Goal: Task Accomplishment & Management: Complete application form

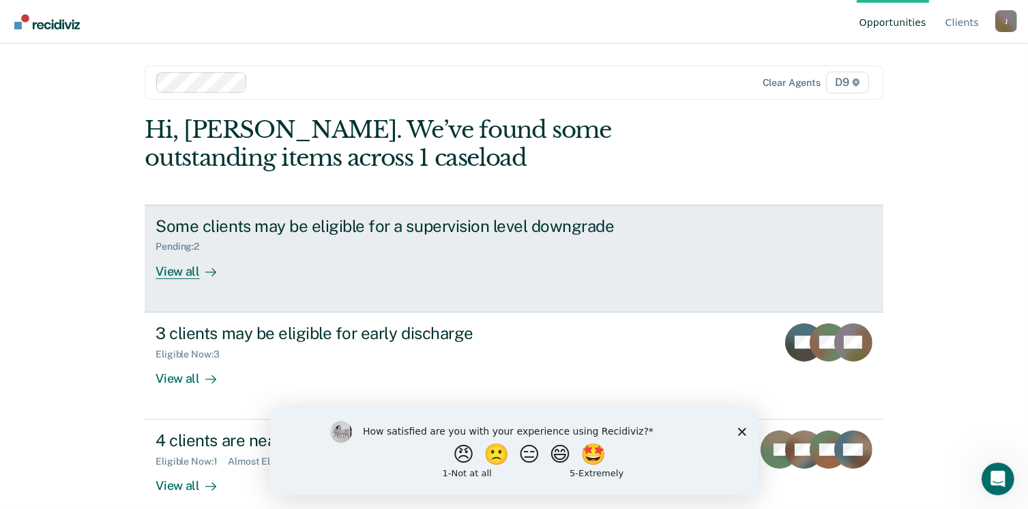
click at [194, 284] on link "Some clients may be eligible for a supervision level downgrade Pending : 2 View…" at bounding box center [514, 259] width 738 height 108
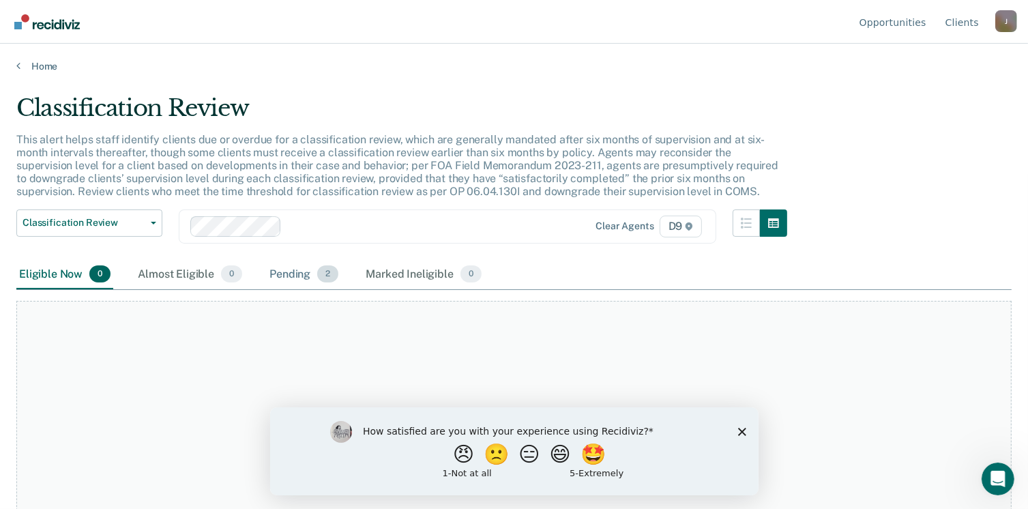
click at [284, 273] on div "Pending 2" at bounding box center [304, 275] width 74 height 30
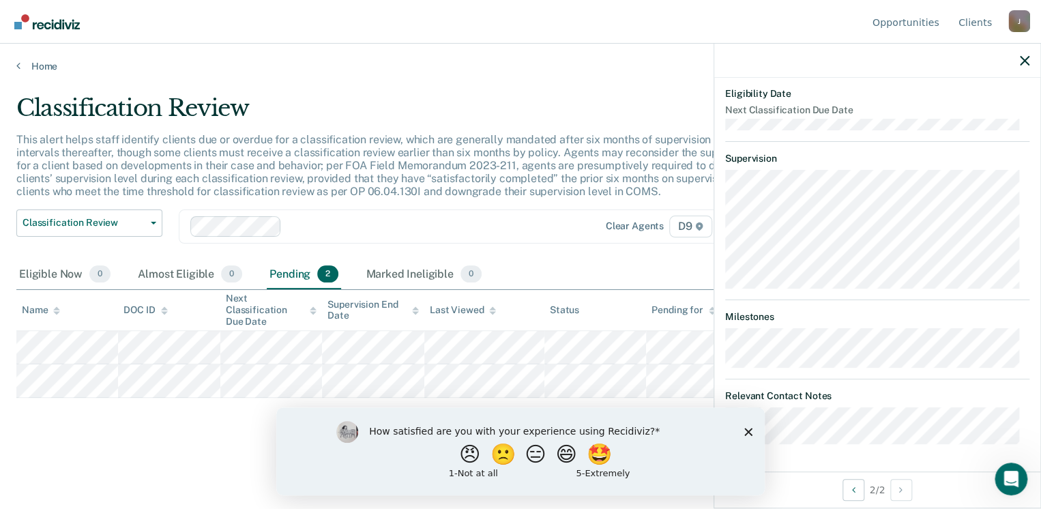
scroll to position [349, 0]
click at [747, 430] on polygon "Close survey" at bounding box center [748, 431] width 8 height 8
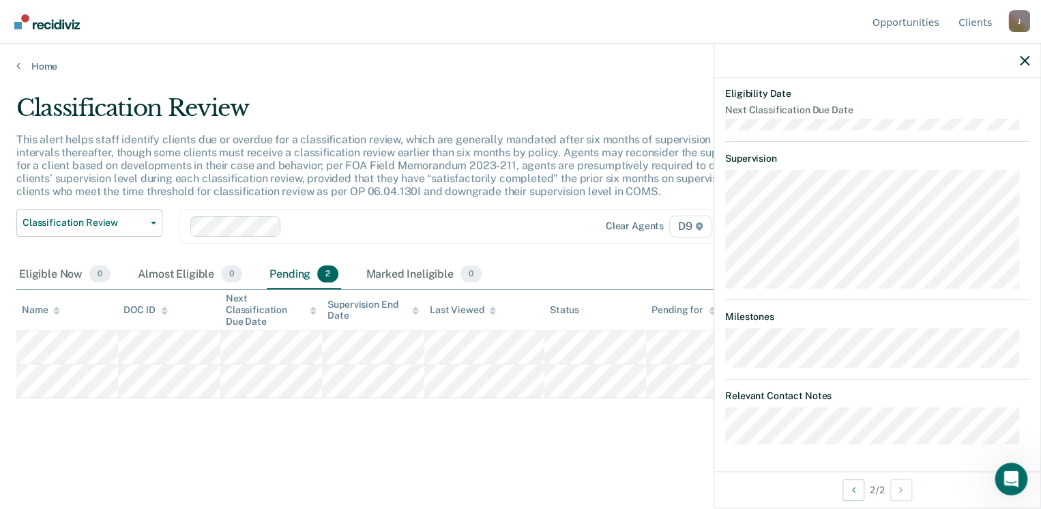
scroll to position [5, 0]
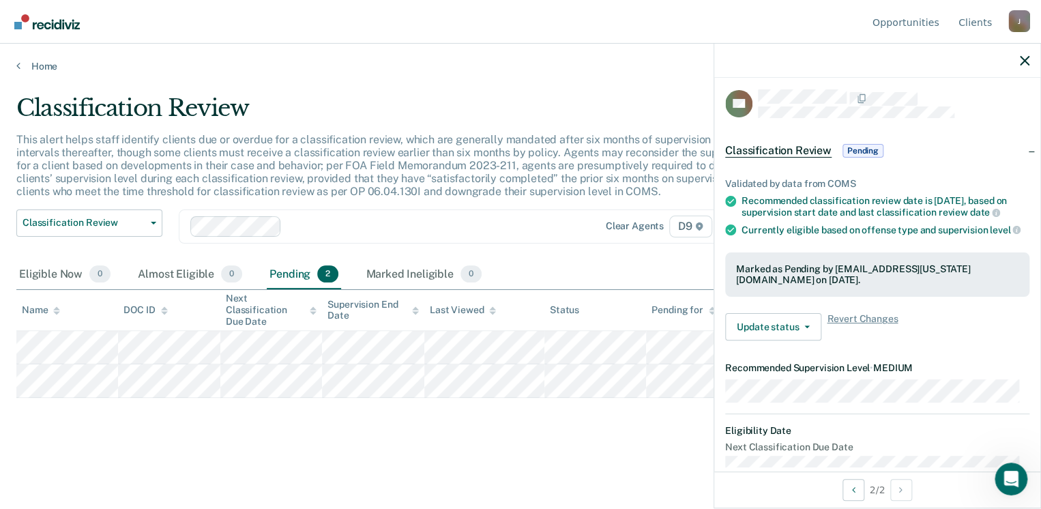
click at [852, 145] on span "Pending" at bounding box center [862, 151] width 41 height 14
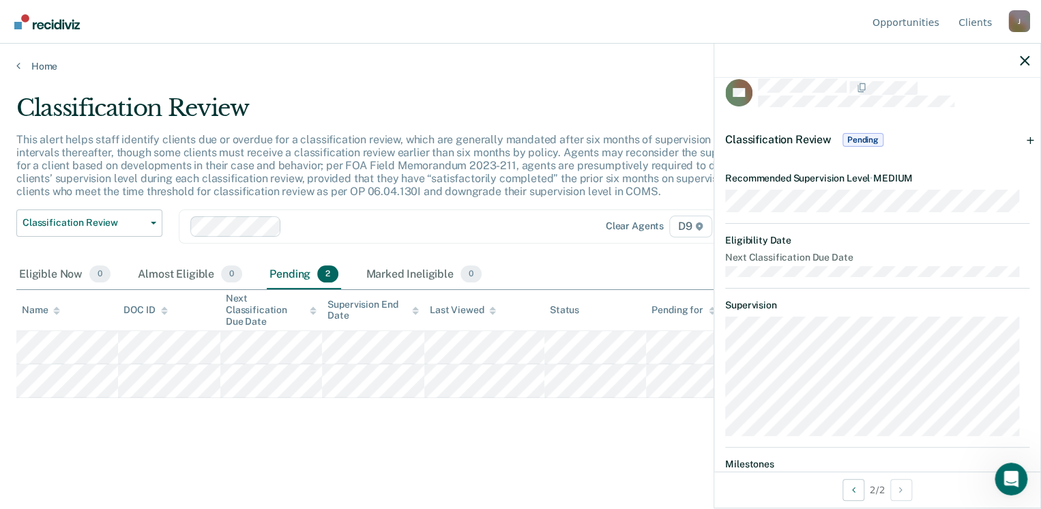
scroll to position [0, 0]
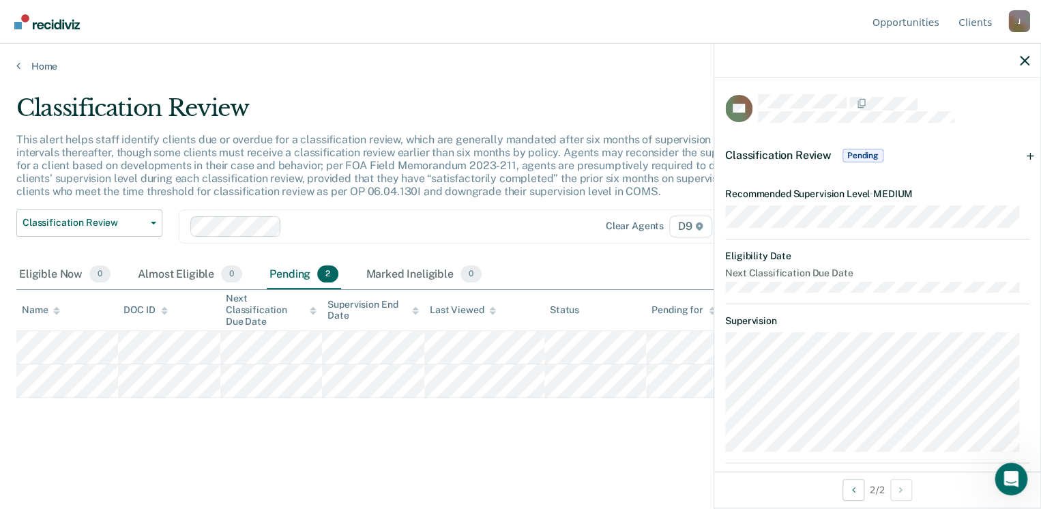
click at [859, 155] on span "Pending" at bounding box center [862, 156] width 41 height 14
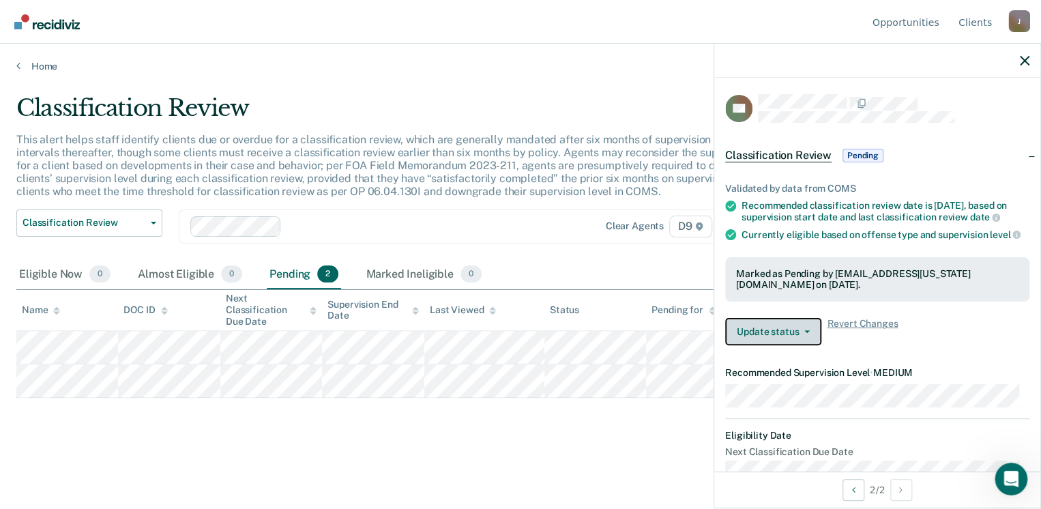
click at [807, 335] on button "Update status" at bounding box center [773, 331] width 96 height 27
click at [922, 343] on div "Update status Revert from Pending Mark Ineligible Revert Changes" at bounding box center [877, 331] width 304 height 27
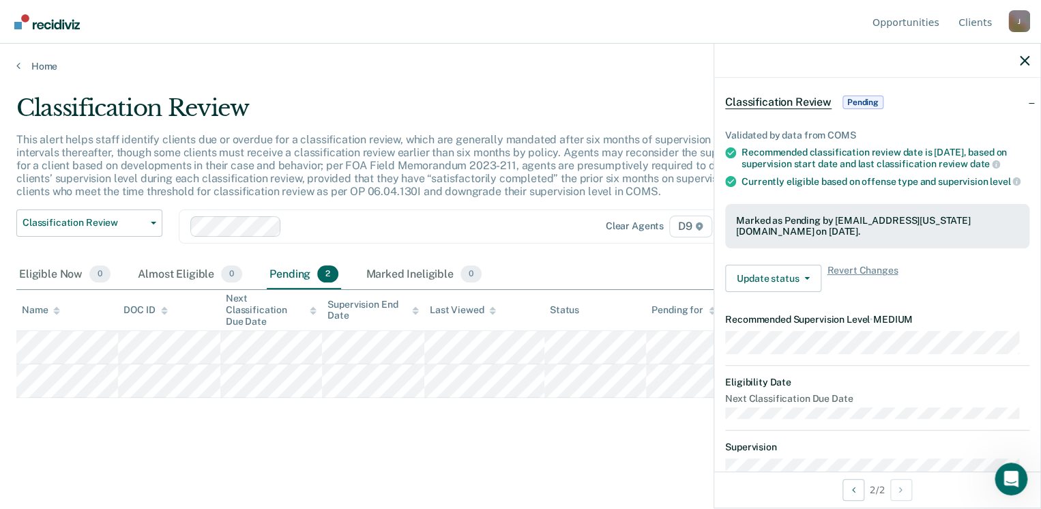
scroll to position [55, 0]
click at [807, 288] on button "Update status" at bounding box center [773, 276] width 96 height 27
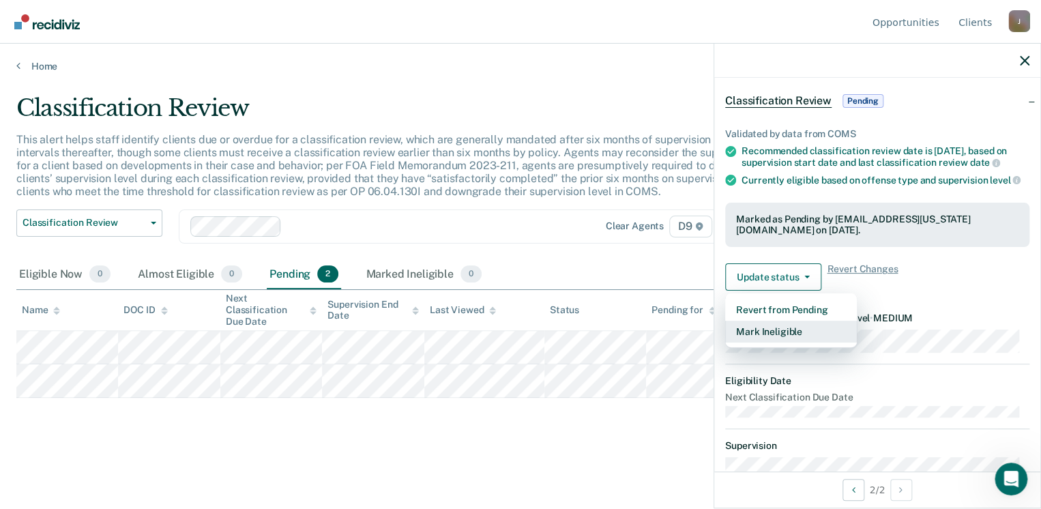
click at [791, 335] on button "Mark Ineligible" at bounding box center [791, 331] width 132 height 22
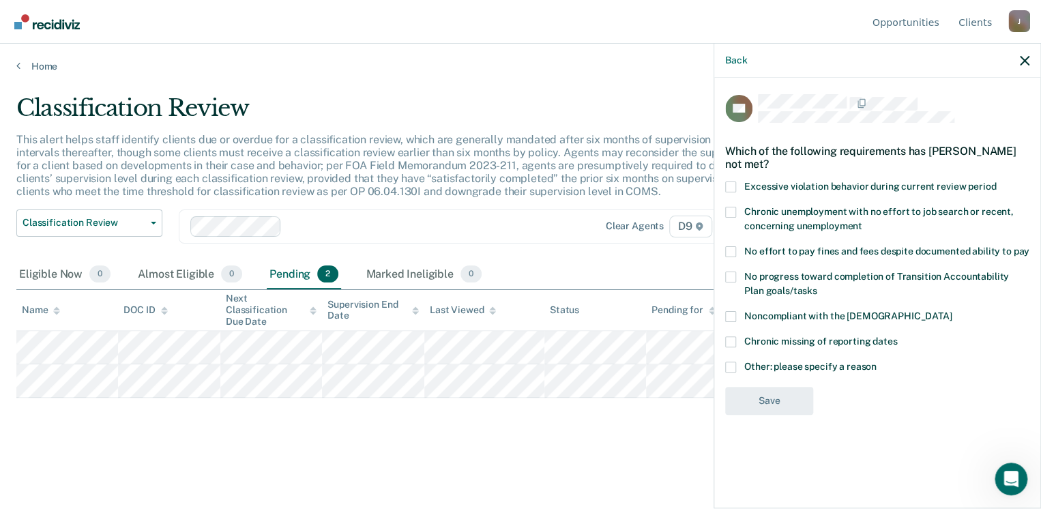
click at [731, 365] on span at bounding box center [730, 366] width 11 height 11
click at [876, 361] on input "Other: please specify a reason" at bounding box center [876, 361] width 0 height 0
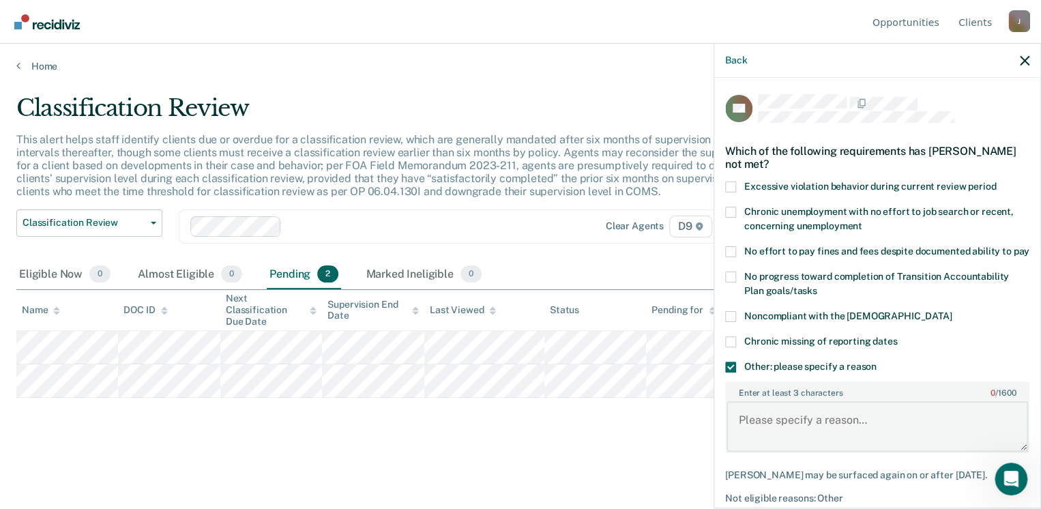
click at [880, 432] on textarea "Enter at least 3 characters 0 / 1600" at bounding box center [876, 426] width 301 height 50
type textarea "submitted discharge due to death"
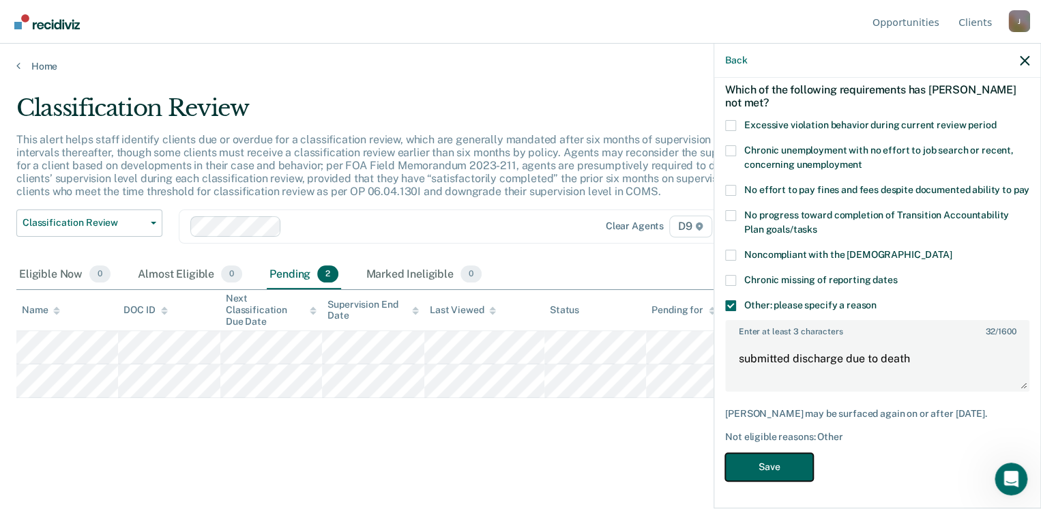
click at [754, 475] on button "Save" at bounding box center [769, 467] width 88 height 28
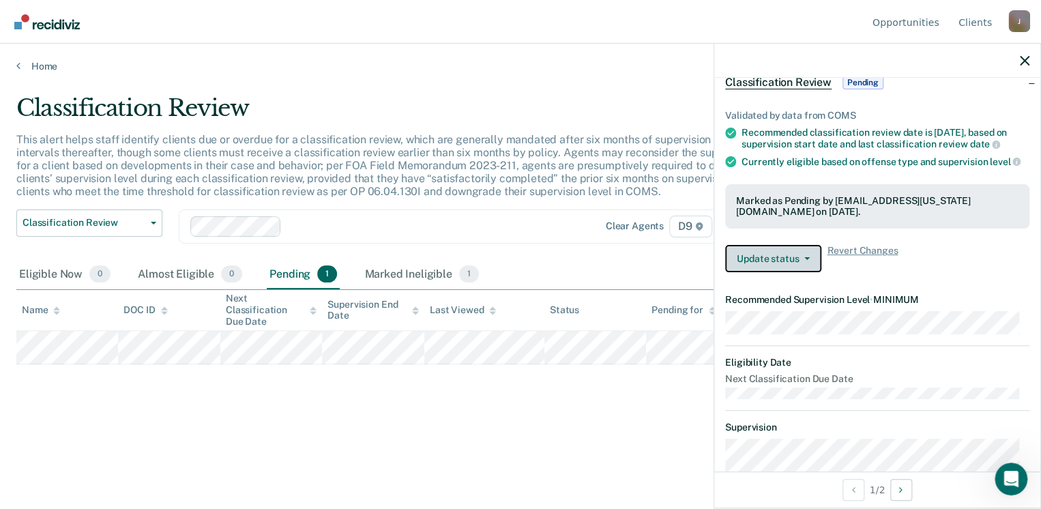
click at [775, 266] on button "Update status" at bounding box center [773, 258] width 96 height 27
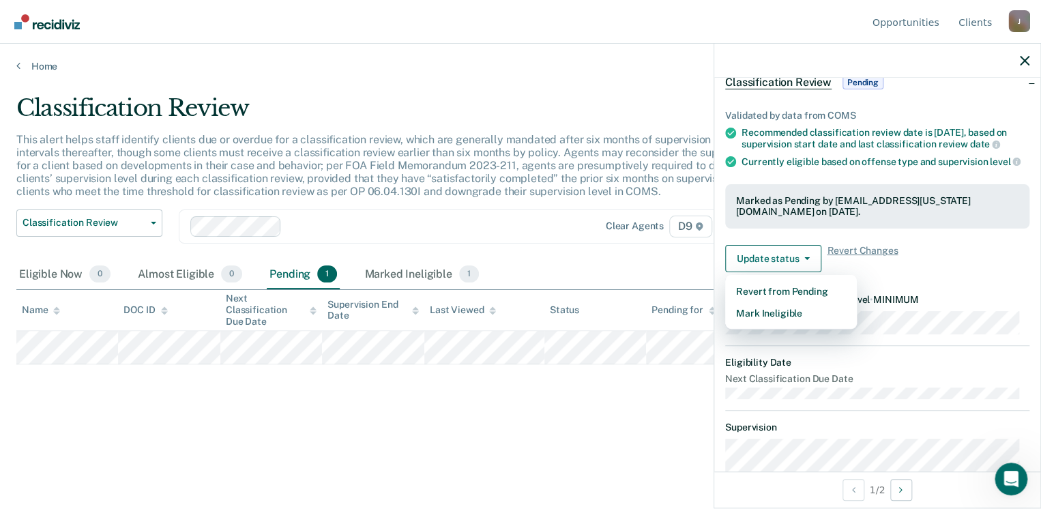
click at [992, 295] on article "LP Classification Review Pending Validated by data from COMS Recommended classi…" at bounding box center [877, 347] width 304 height 652
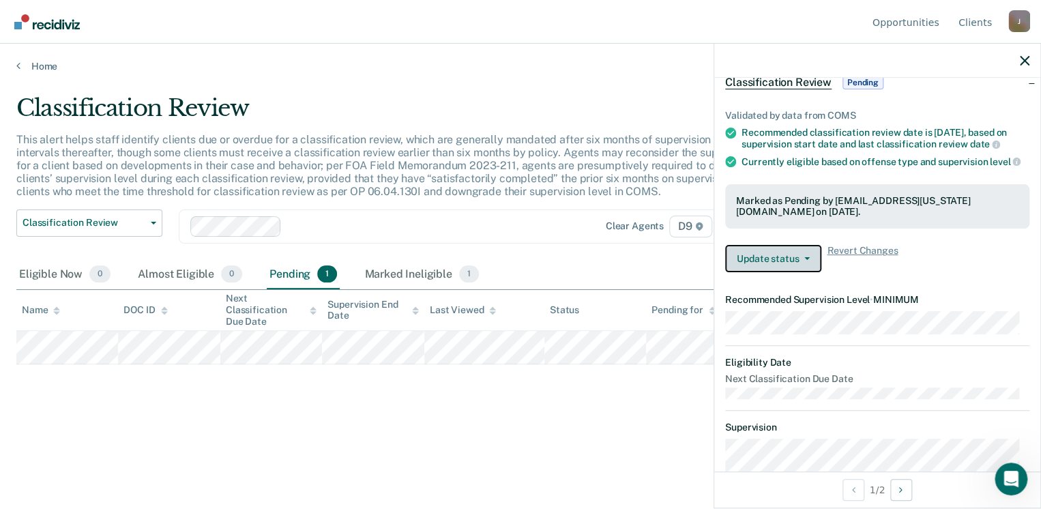
click at [790, 260] on button "Update status" at bounding box center [773, 258] width 96 height 27
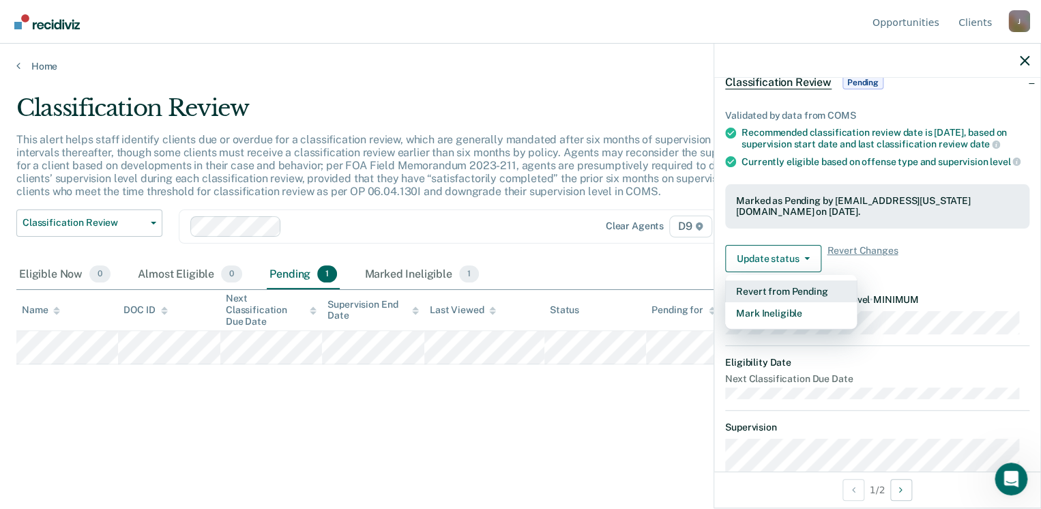
click at [772, 300] on button "Revert from Pending" at bounding box center [791, 291] width 132 height 22
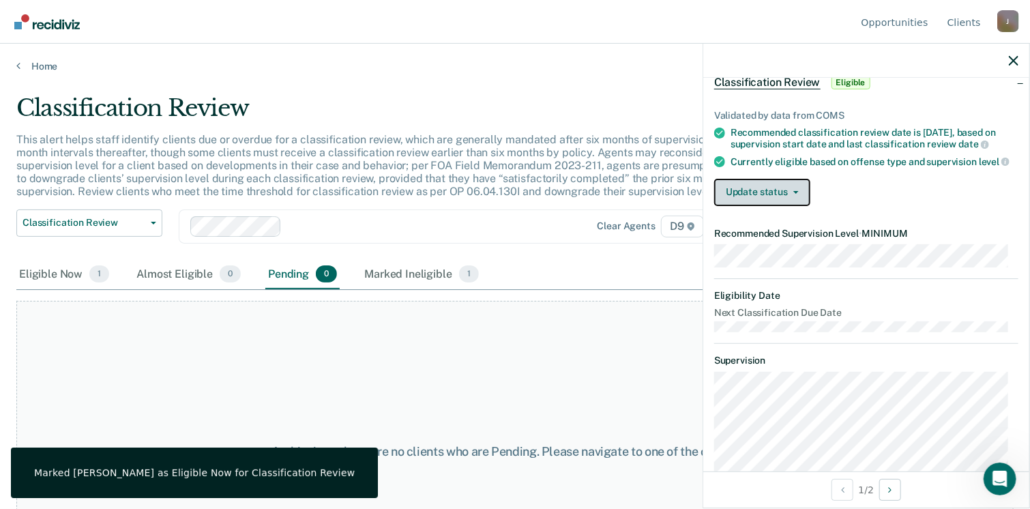
click at [791, 205] on button "Update status" at bounding box center [762, 192] width 96 height 27
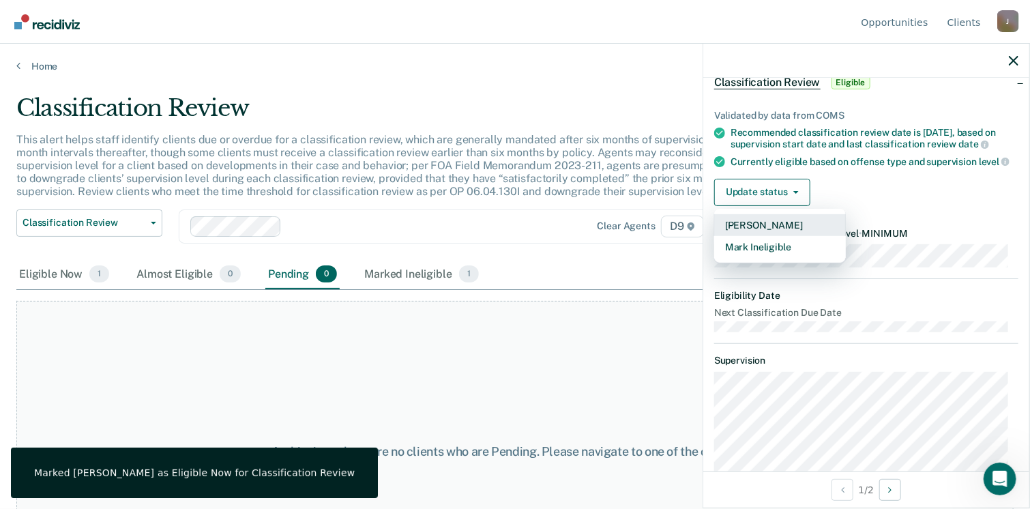
click at [768, 235] on button "[PERSON_NAME]" at bounding box center [780, 225] width 132 height 22
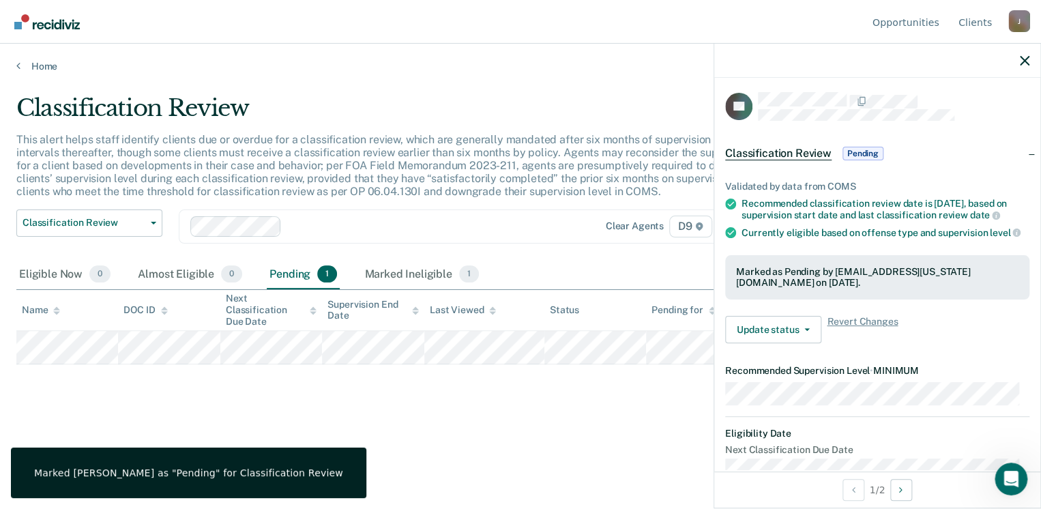
scroll to position [0, 0]
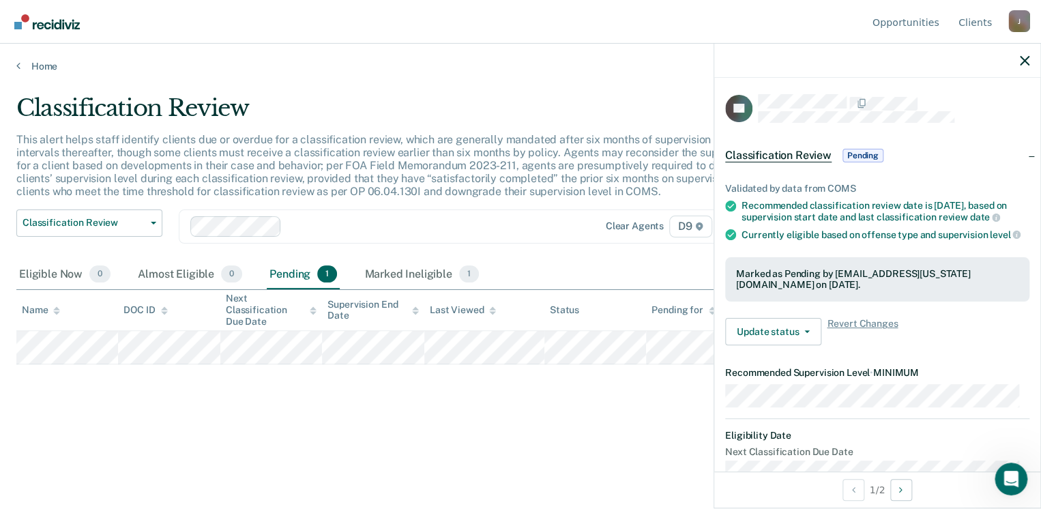
click at [865, 145] on div "Classification Review Pending" at bounding box center [805, 156] width 161 height 22
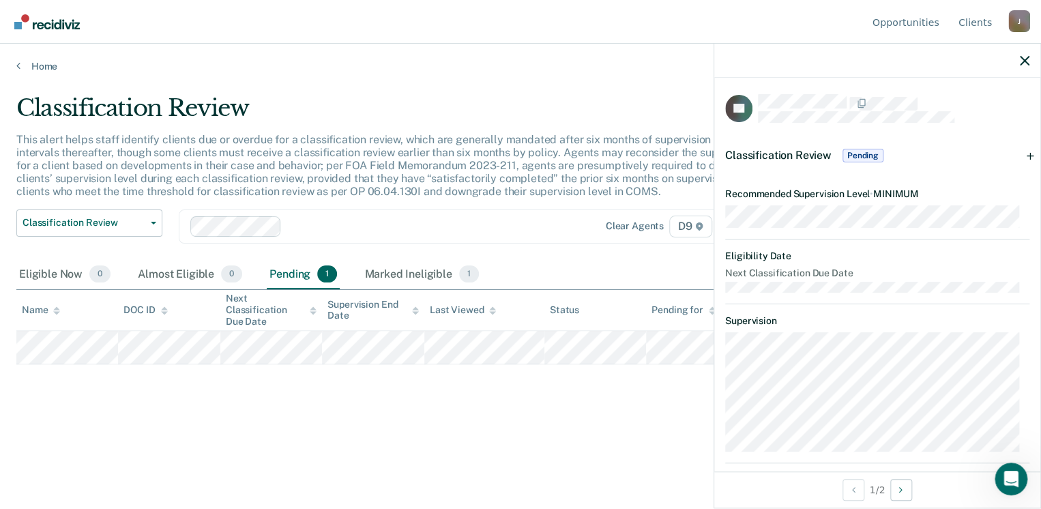
click at [864, 188] on dt "Recommended Supervision Level • MINIMUM" at bounding box center [877, 194] width 304 height 12
click at [815, 183] on article "LP Classification Review Pending Validated by data from COMS Recommended classi…" at bounding box center [877, 330] width 304 height 473
click at [95, 218] on span "Classification Review" at bounding box center [84, 223] width 123 height 12
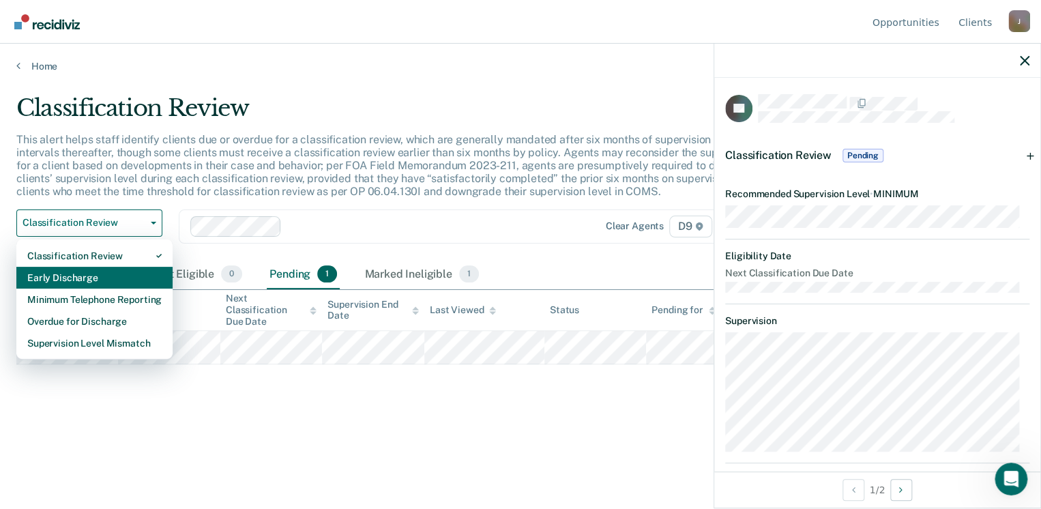
click at [104, 273] on div "Early Discharge" at bounding box center [94, 278] width 134 height 22
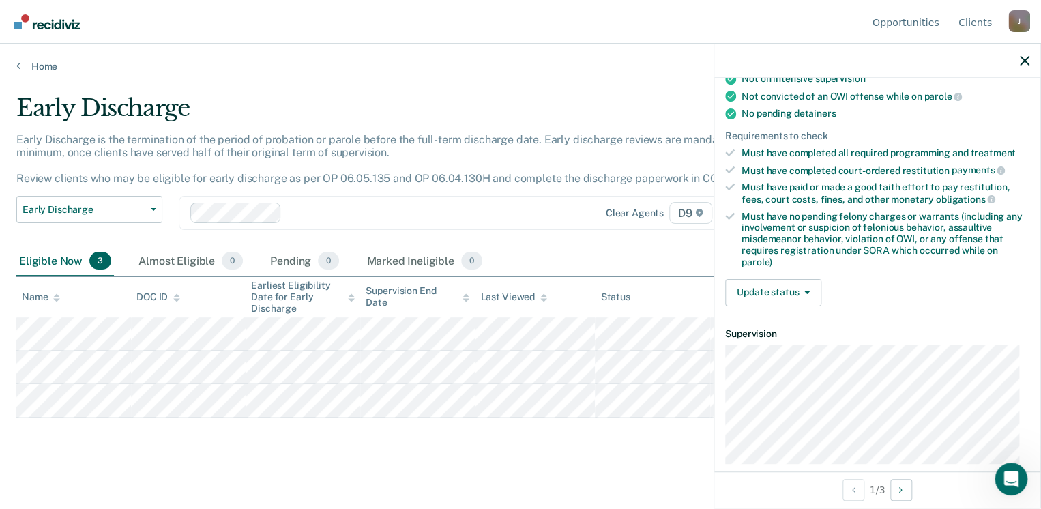
scroll to position [293, 0]
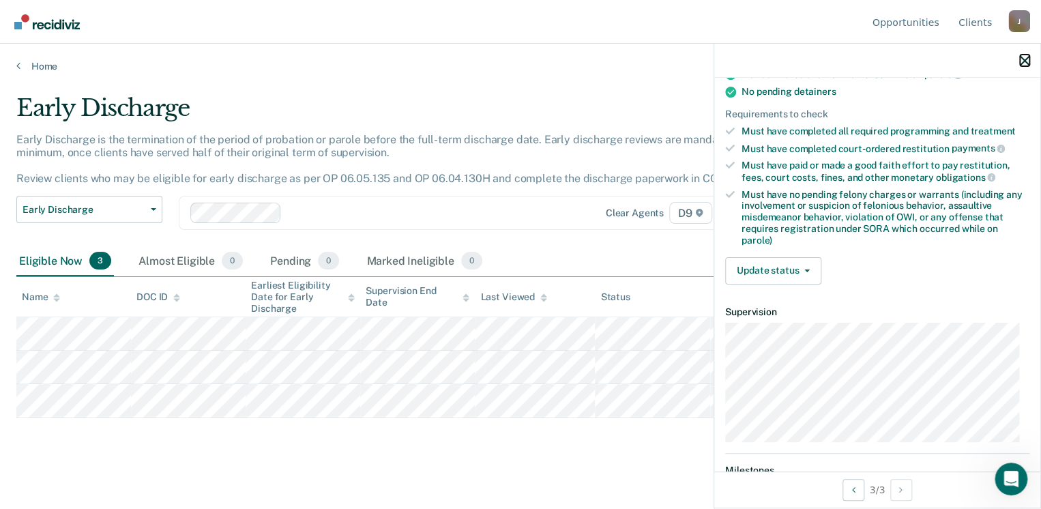
click at [1020, 60] on icon "button" at bounding box center [1024, 61] width 10 height 10
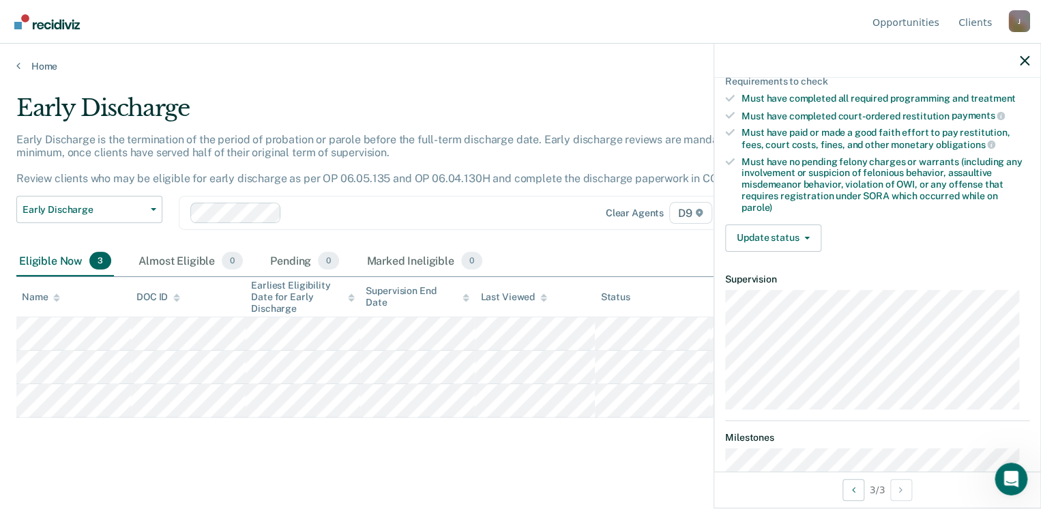
scroll to position [320, 0]
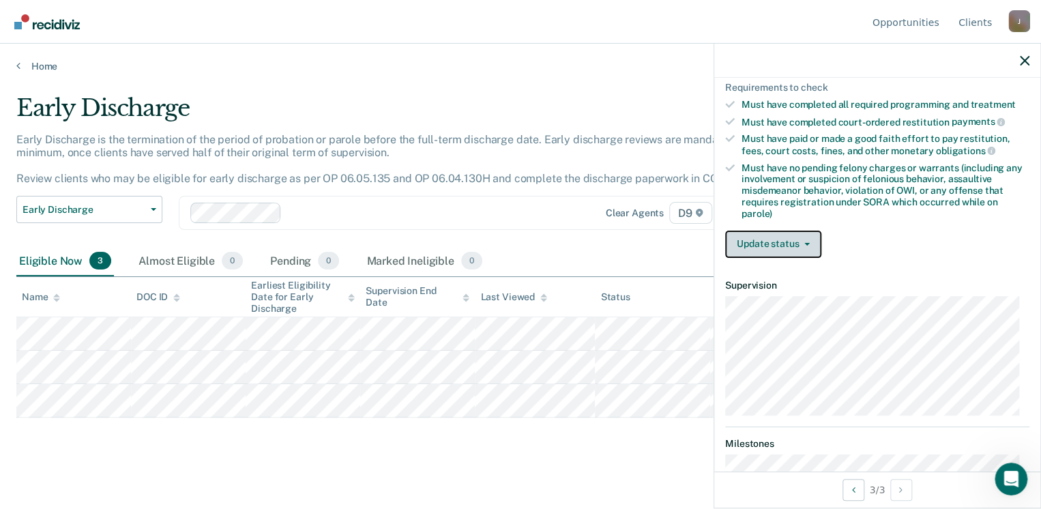
click at [802, 233] on button "Update status" at bounding box center [773, 243] width 96 height 27
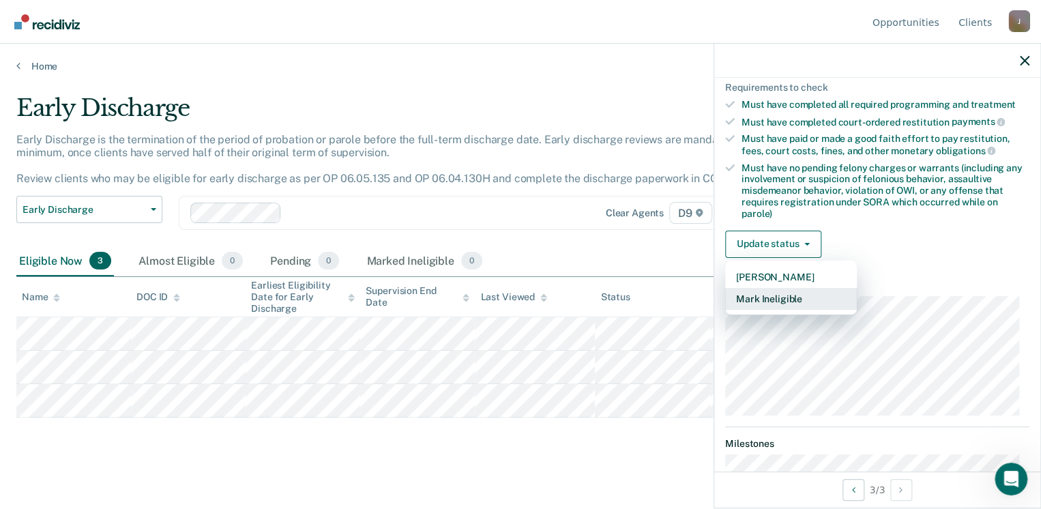
click at [788, 291] on button "Mark Ineligible" at bounding box center [791, 299] width 132 height 22
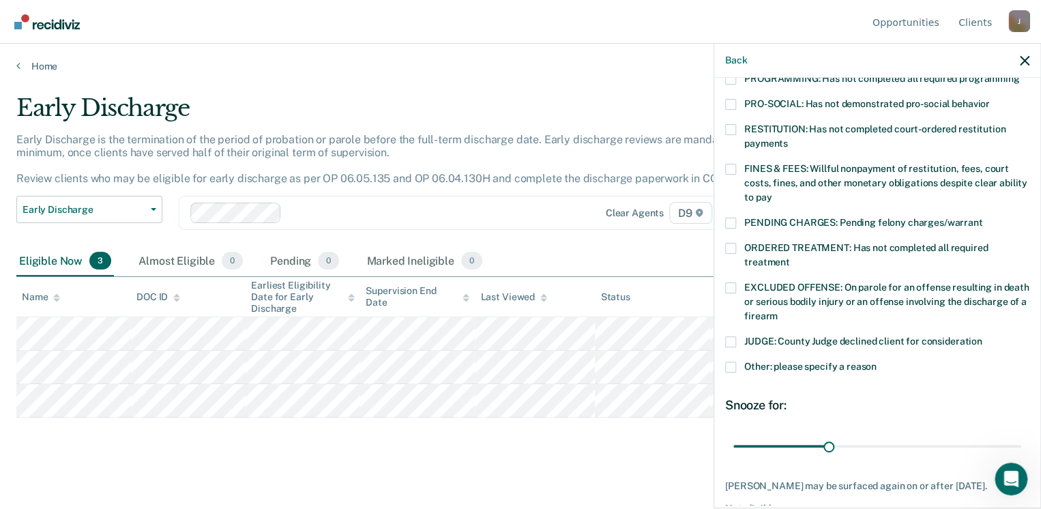
click at [725, 243] on span at bounding box center [730, 248] width 11 height 11
click at [790, 257] on input "ORDERED TREATMENT: Has not completed all required treatment" at bounding box center [790, 257] width 0 height 0
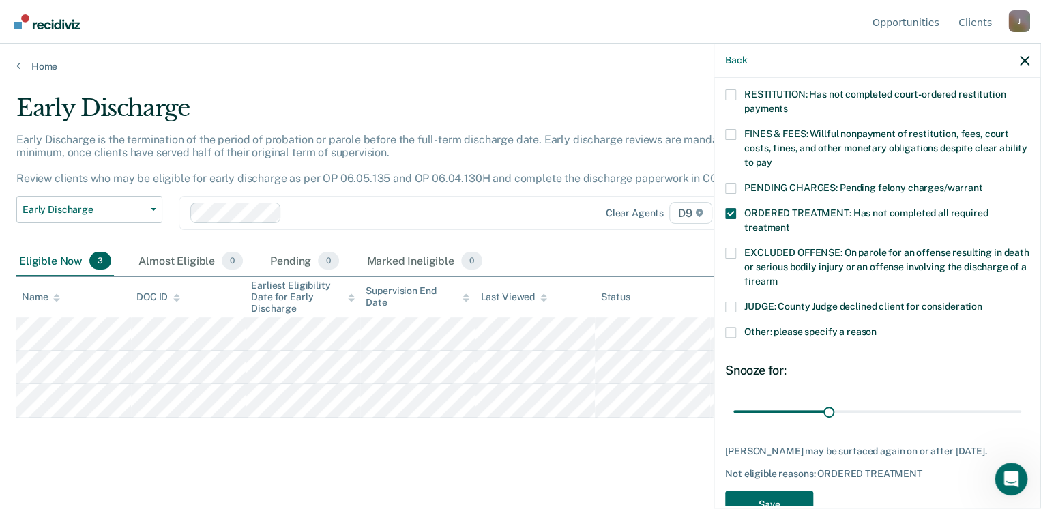
scroll to position [387, 0]
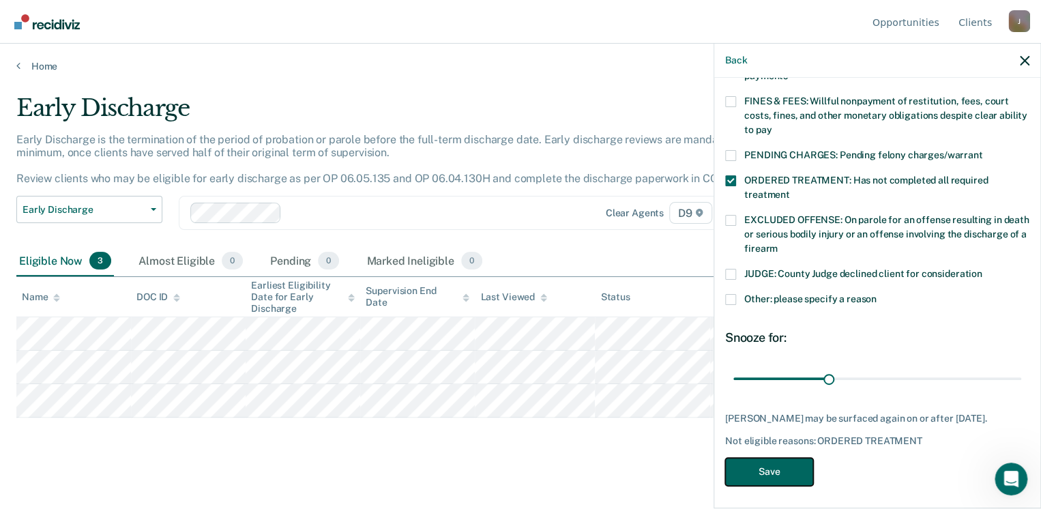
click at [783, 460] on button "Save" at bounding box center [769, 472] width 88 height 28
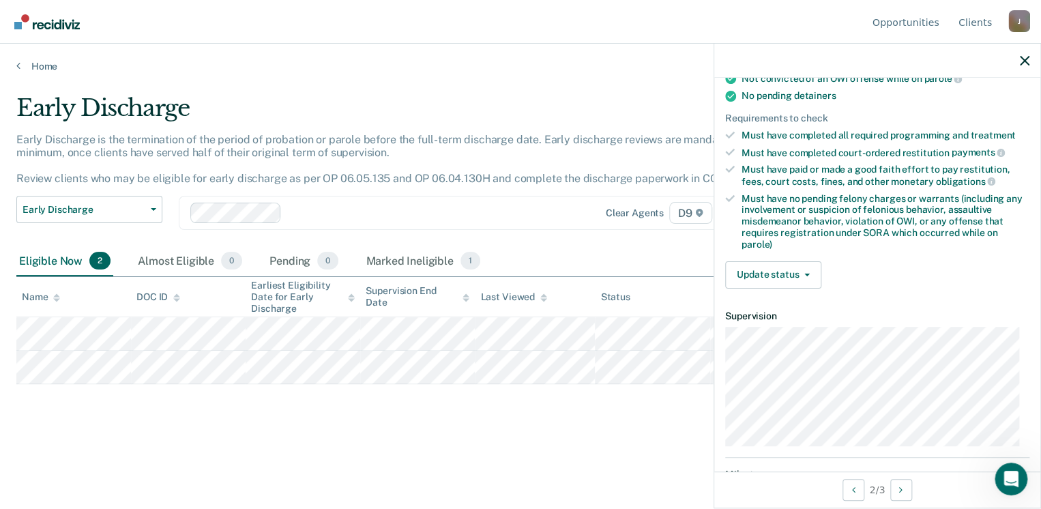
scroll to position [294, 0]
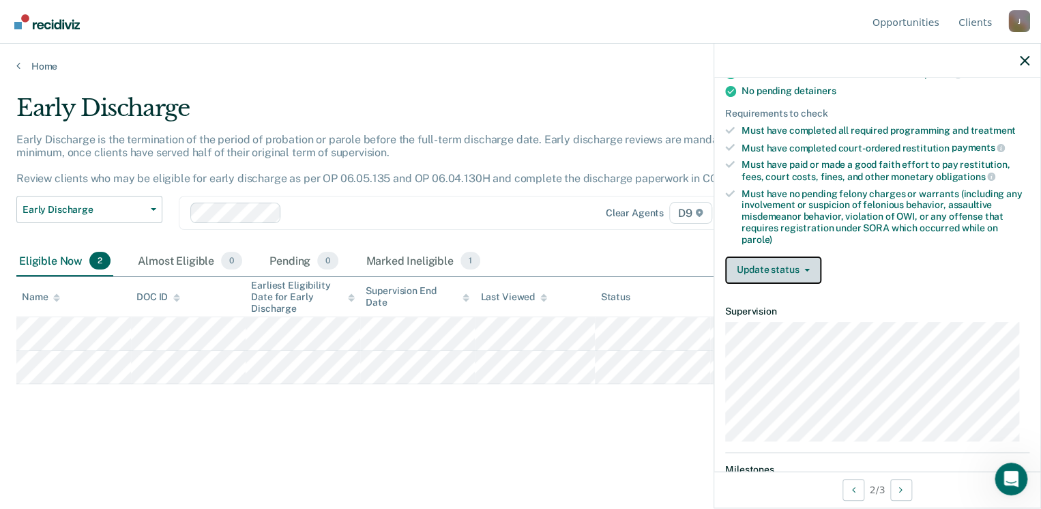
click at [800, 269] on span "button" at bounding box center [803, 270] width 11 height 3
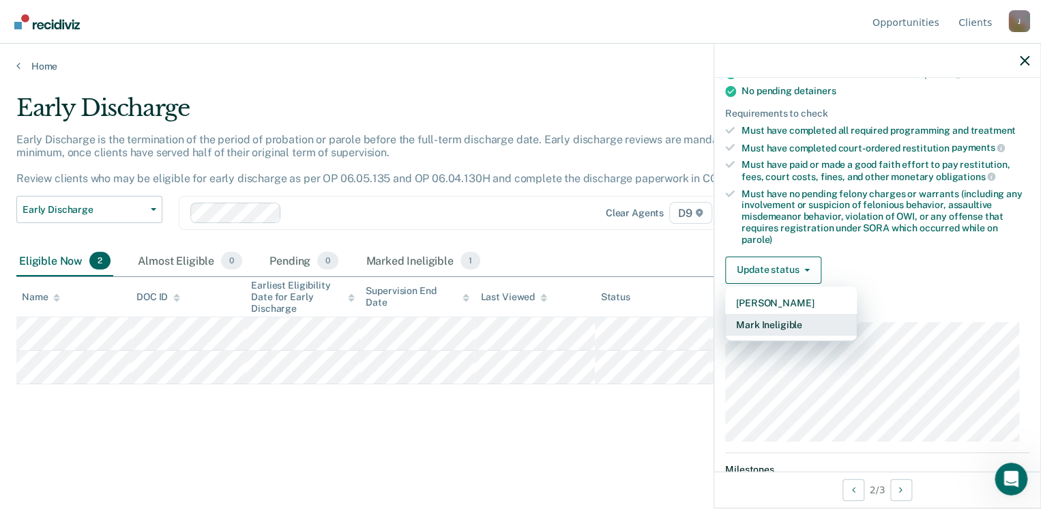
click at [786, 317] on button "Mark Ineligible" at bounding box center [791, 325] width 132 height 22
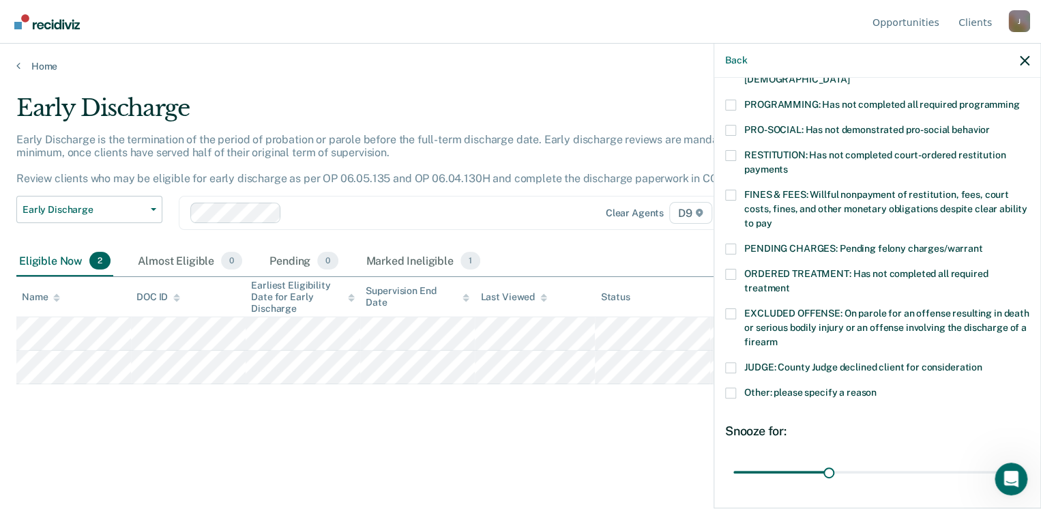
click at [726, 100] on label "PROGRAMMING: Has not completed all required programming" at bounding box center [877, 107] width 304 height 14
click at [1019, 100] on input "PROGRAMMING: Has not completed all required programming" at bounding box center [1019, 100] width 0 height 0
click at [734, 387] on span at bounding box center [730, 392] width 11 height 11
click at [876, 387] on input "Other: please specify a reason" at bounding box center [876, 387] width 0 height 0
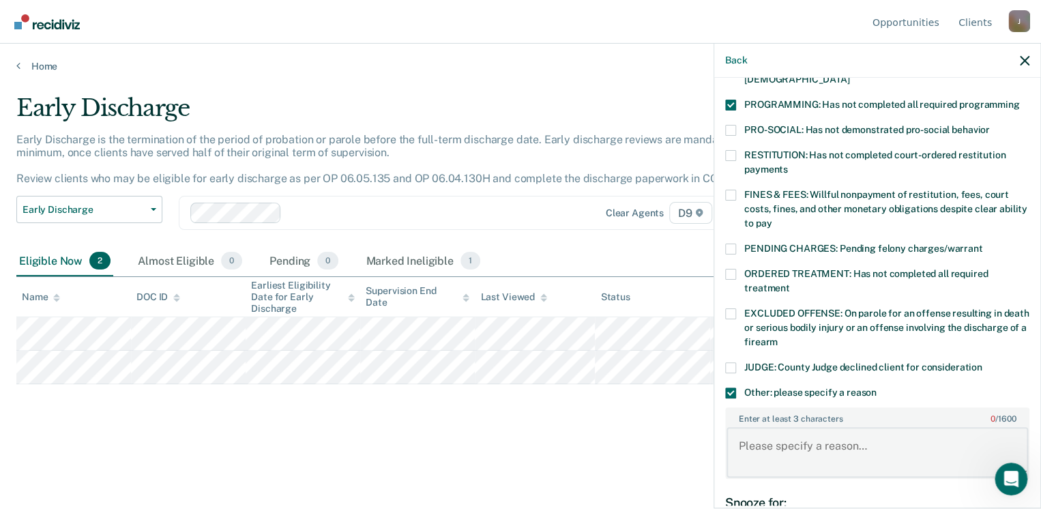
click at [812, 427] on textarea "Enter at least 3 characters 0 / 1600" at bounding box center [876, 452] width 301 height 50
type textarea "homeless, and has to complete sa coach program class"
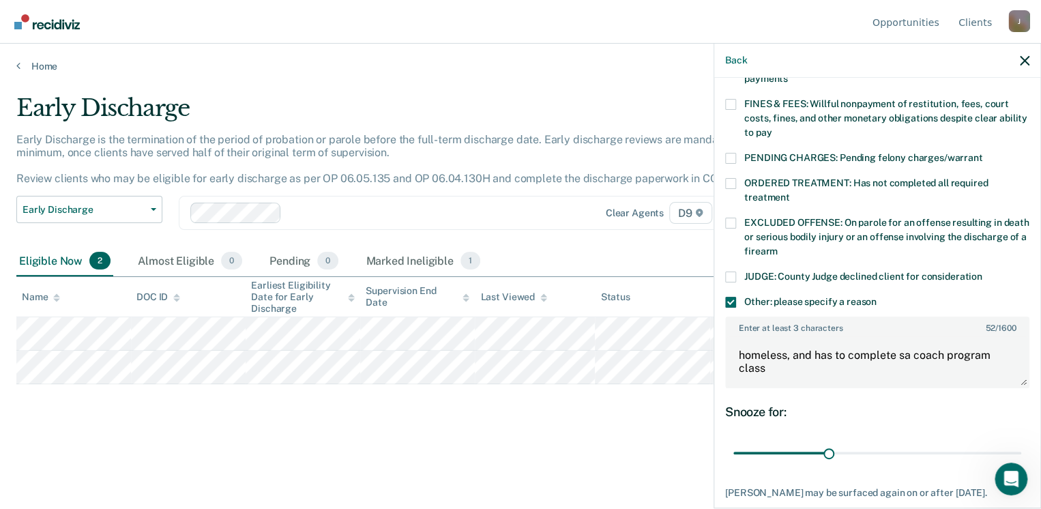
scroll to position [446, 0]
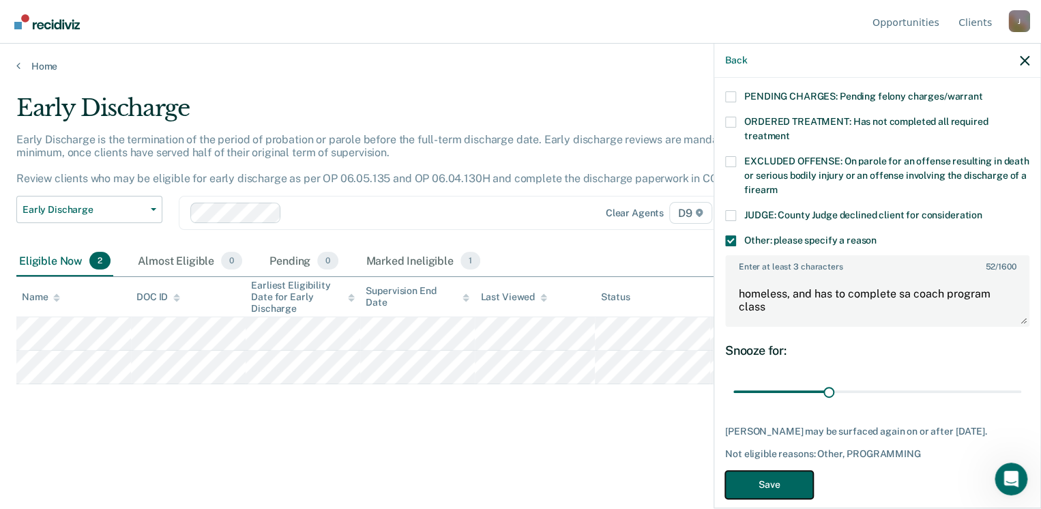
click at [765, 470] on button "Save" at bounding box center [769, 484] width 88 height 28
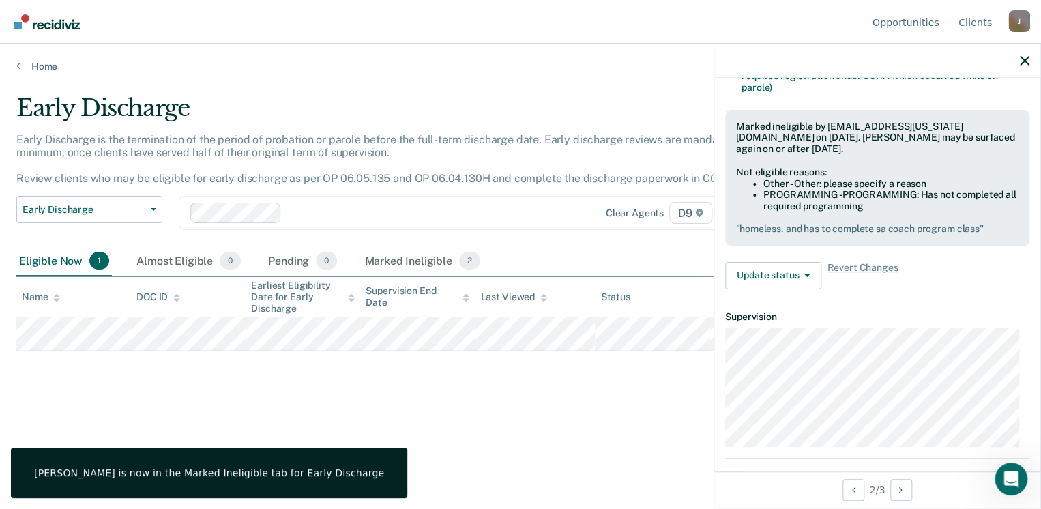
click at [425, 361] on div "Early Discharge Early Discharge is the termination of the period of probation o…" at bounding box center [520, 250] width 1008 height 312
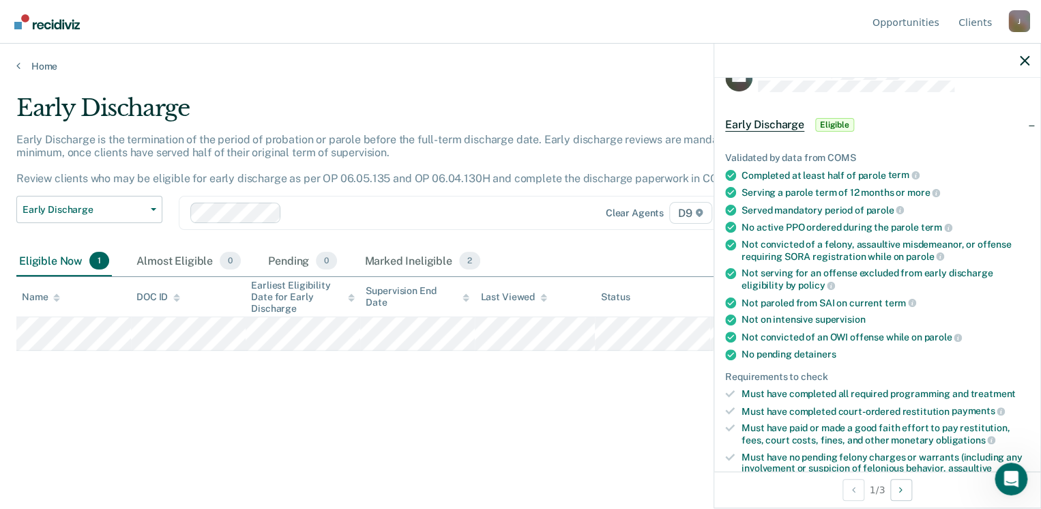
scroll to position [27, 0]
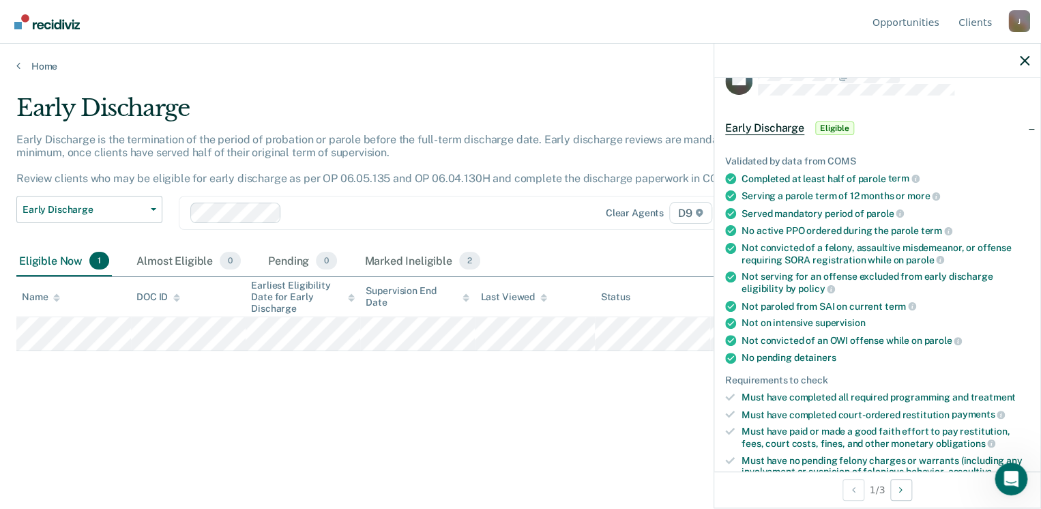
click at [835, 125] on span "Eligible" at bounding box center [834, 128] width 39 height 14
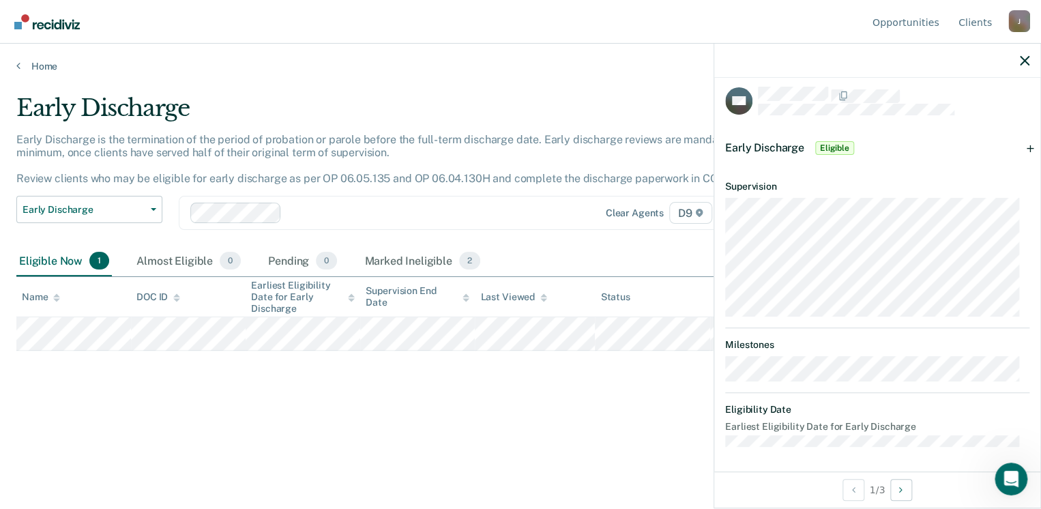
click at [832, 143] on span "Eligible" at bounding box center [834, 148] width 39 height 14
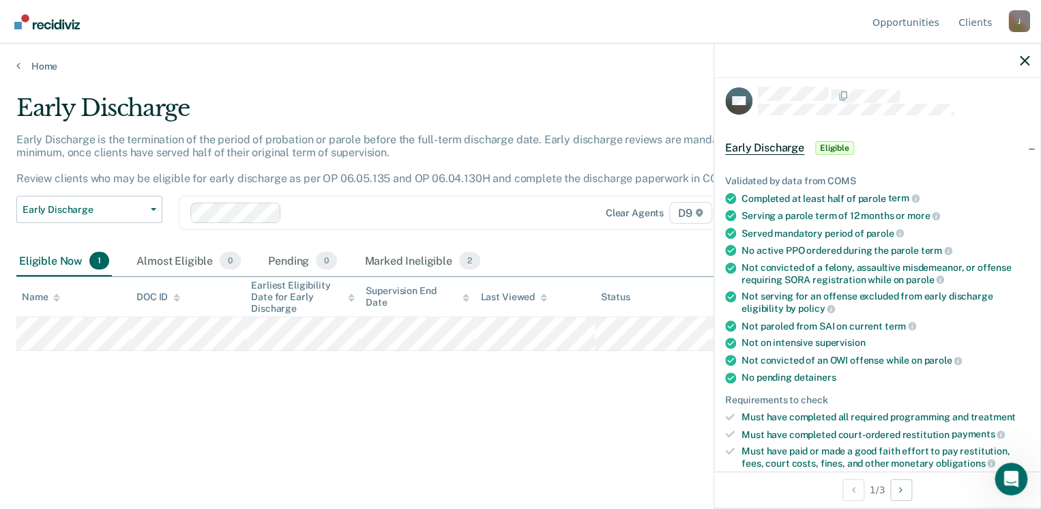
click at [825, 143] on span "Eligible" at bounding box center [834, 148] width 39 height 14
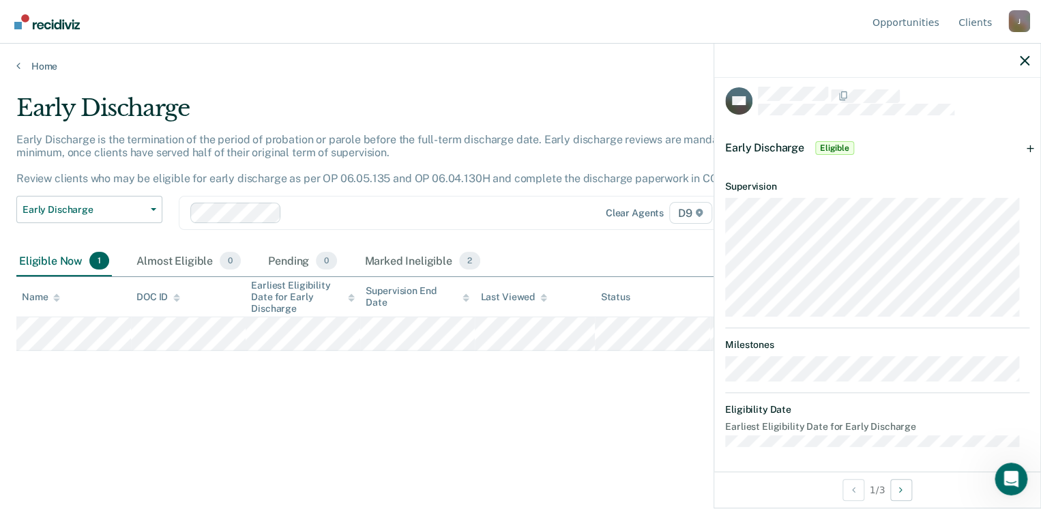
click at [826, 144] on span "Eligible" at bounding box center [834, 148] width 39 height 14
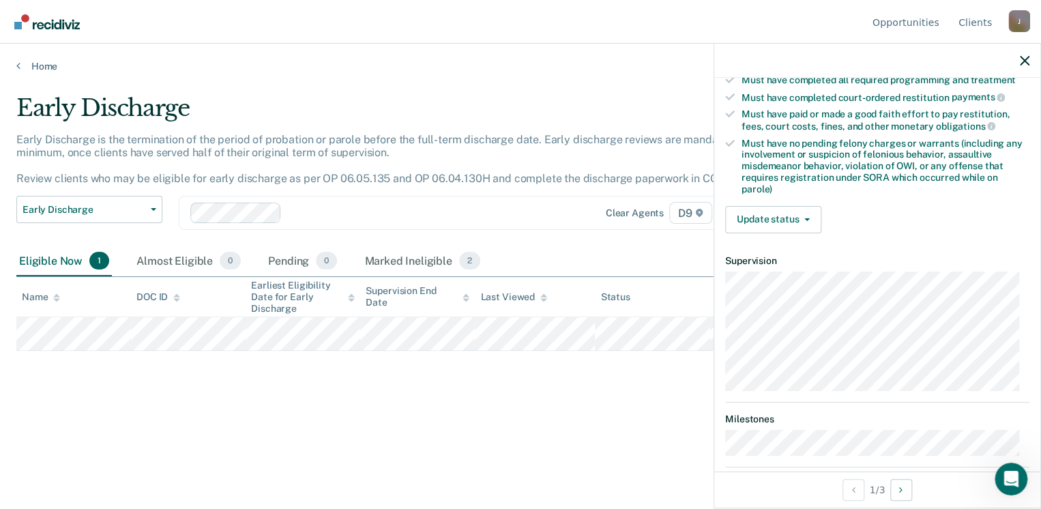
scroll to position [353, 0]
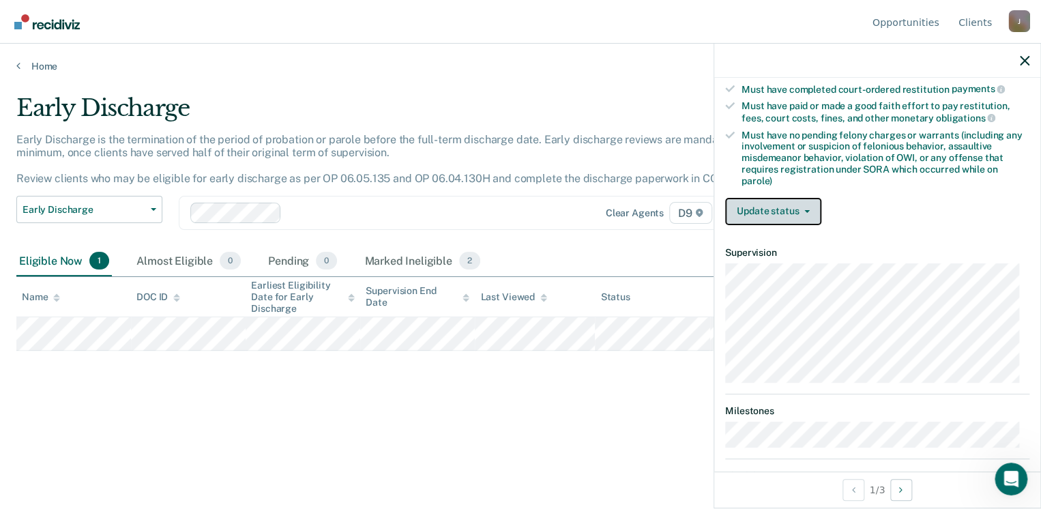
click at [801, 201] on button "Update status" at bounding box center [773, 211] width 96 height 27
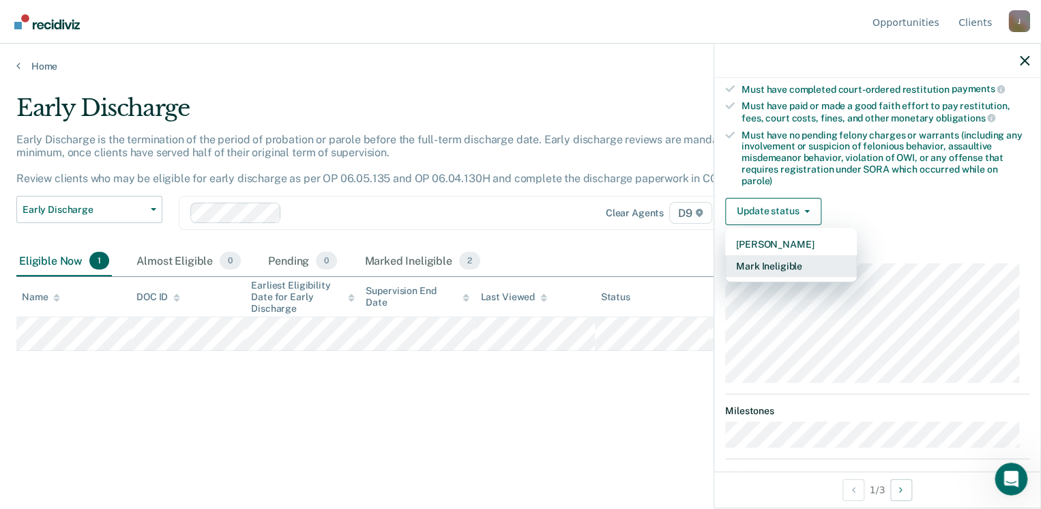
click at [785, 260] on button "Mark Ineligible" at bounding box center [791, 266] width 132 height 22
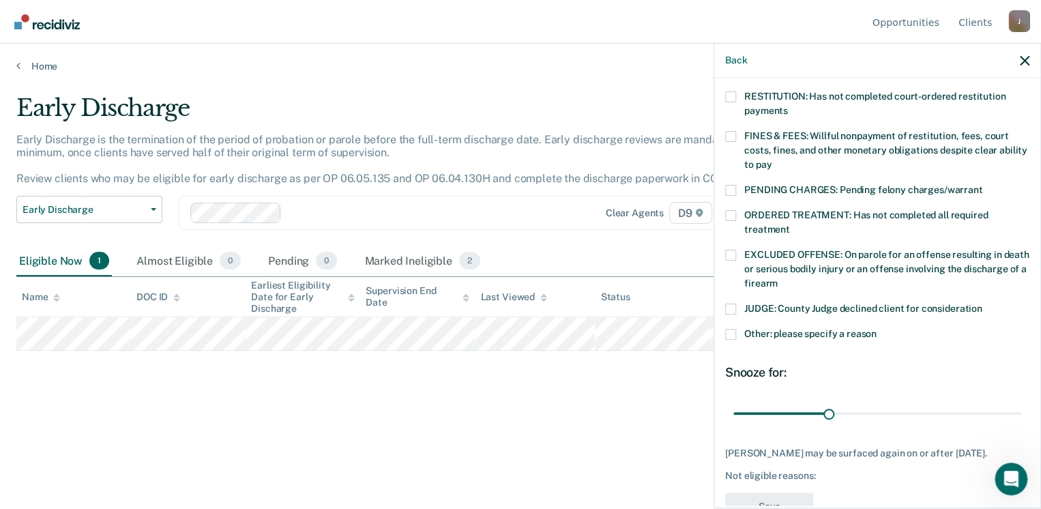
click at [730, 250] on span at bounding box center [730, 255] width 11 height 11
click at [777, 278] on input "EXCLUDED OFFENSE: On parole for an offense resulting in death or serious bodily…" at bounding box center [777, 278] width 0 height 0
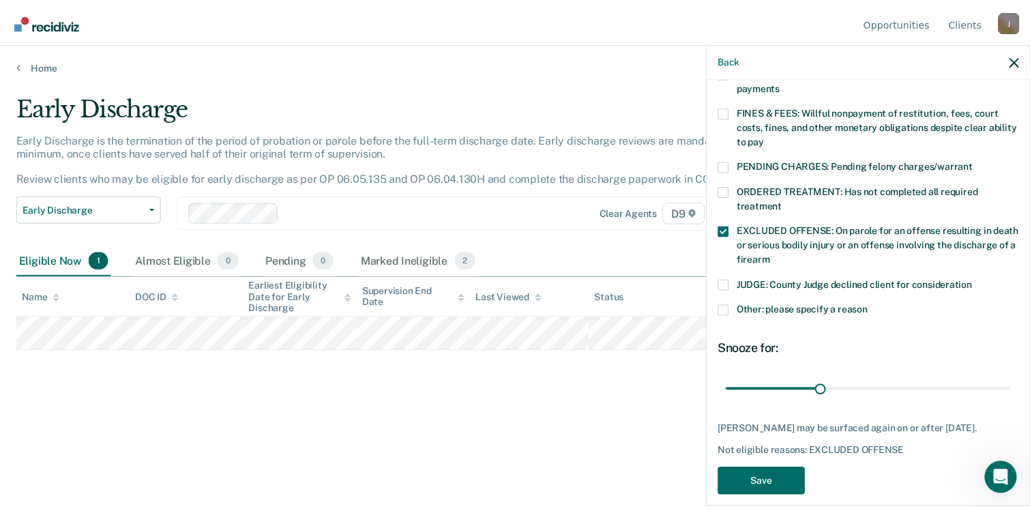
scroll to position [387, 0]
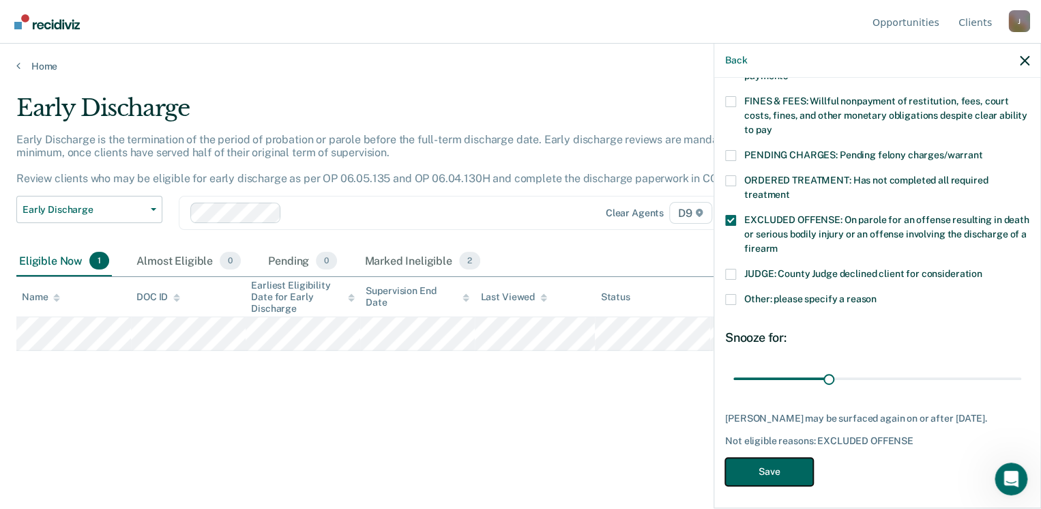
click at [792, 462] on button "Save" at bounding box center [769, 472] width 88 height 28
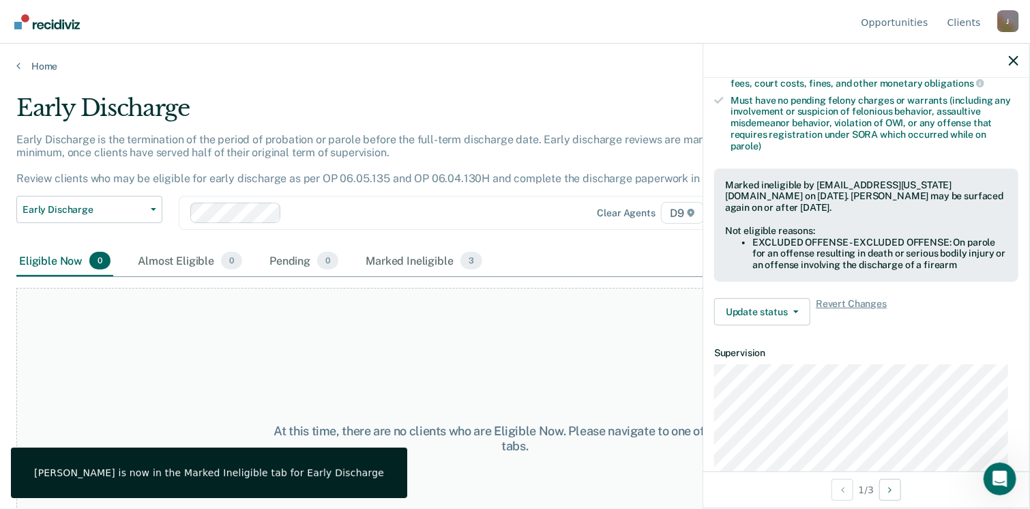
click at [1018, 61] on div at bounding box center [866, 61] width 326 height 34
click at [1009, 63] on icon "button" at bounding box center [1013, 61] width 10 height 10
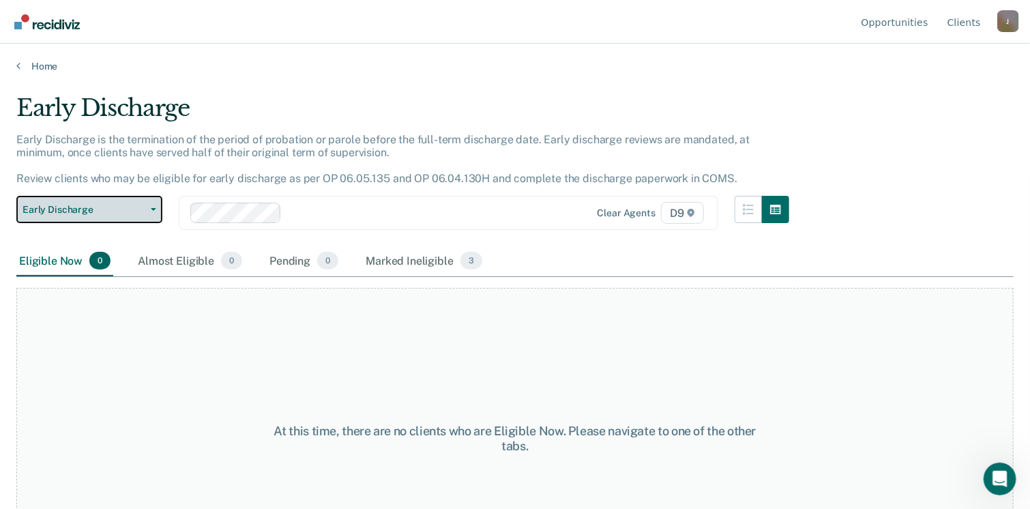
click at [130, 211] on span "Early Discharge" at bounding box center [84, 210] width 123 height 12
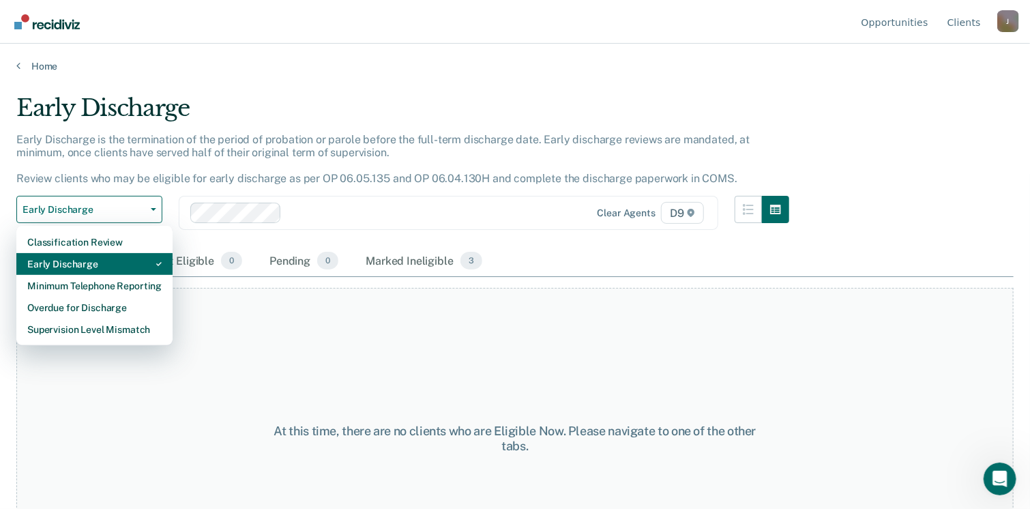
click at [127, 257] on div "Early Discharge" at bounding box center [94, 264] width 134 height 22
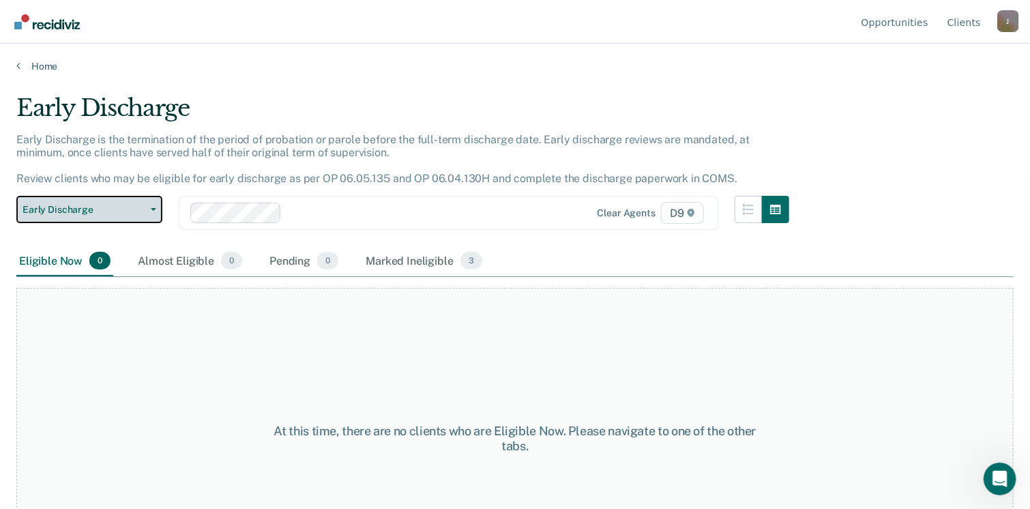
click at [139, 207] on span "Early Discharge" at bounding box center [84, 210] width 123 height 12
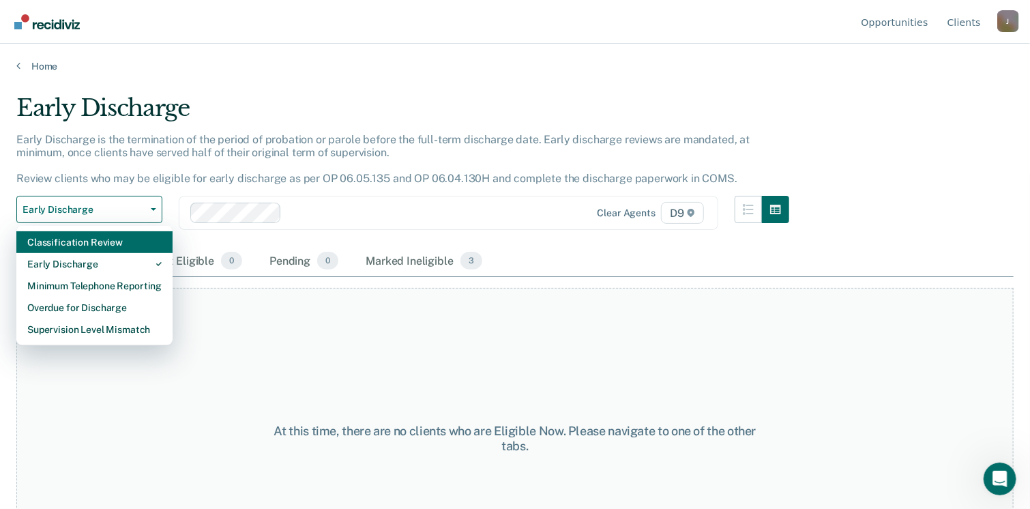
click at [113, 243] on div "Classification Review" at bounding box center [94, 242] width 134 height 22
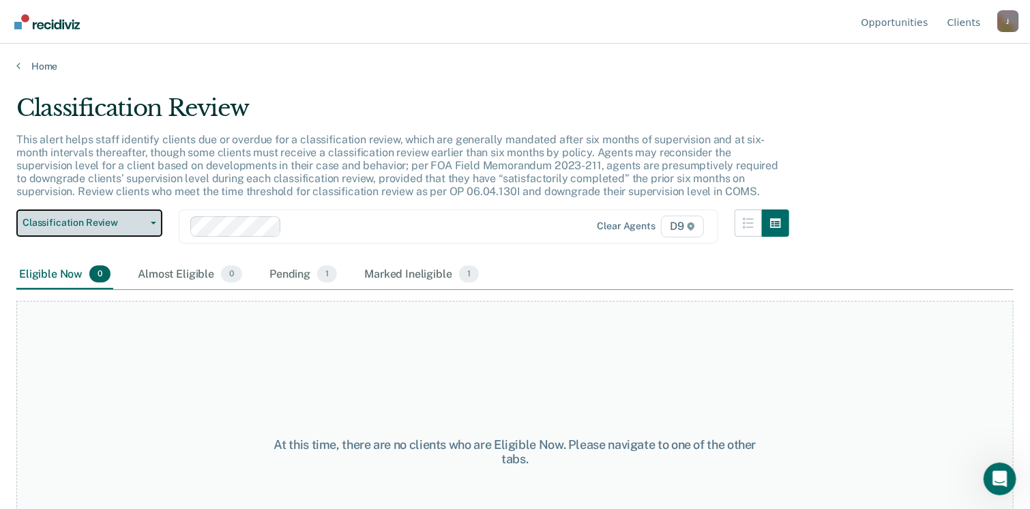
click at [139, 222] on span "Classification Review" at bounding box center [84, 223] width 123 height 12
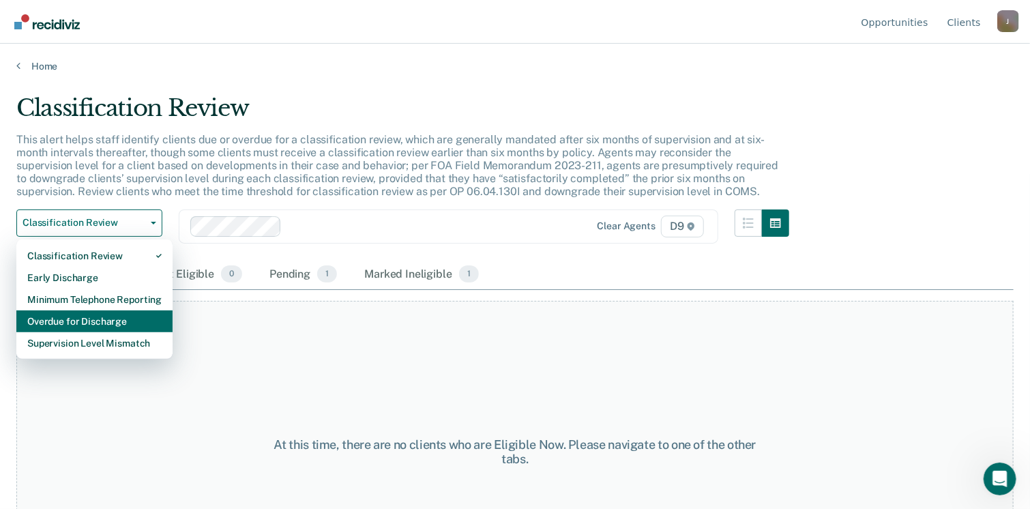
click at [109, 319] on div "Overdue for Discharge" at bounding box center [94, 321] width 134 height 22
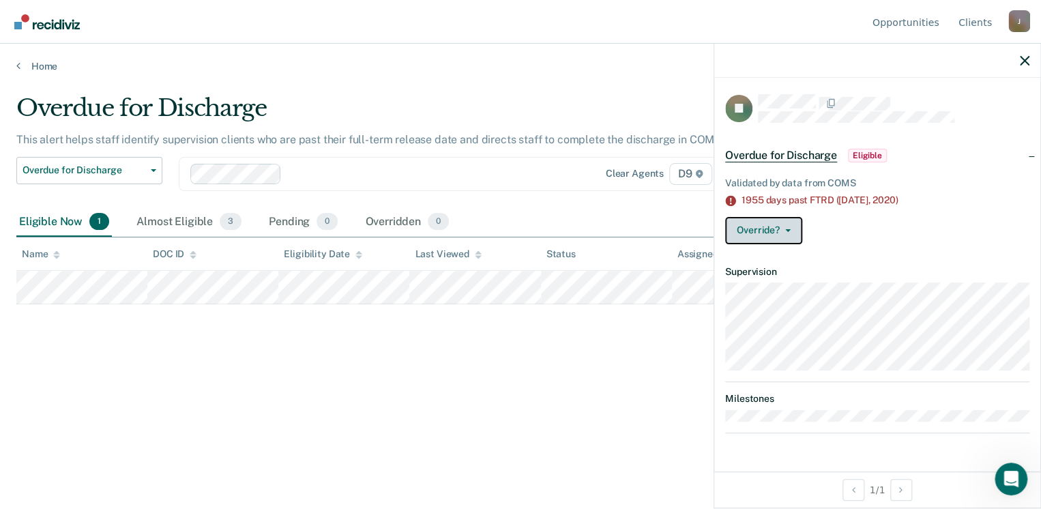
click at [788, 233] on button "Override?" at bounding box center [763, 230] width 77 height 27
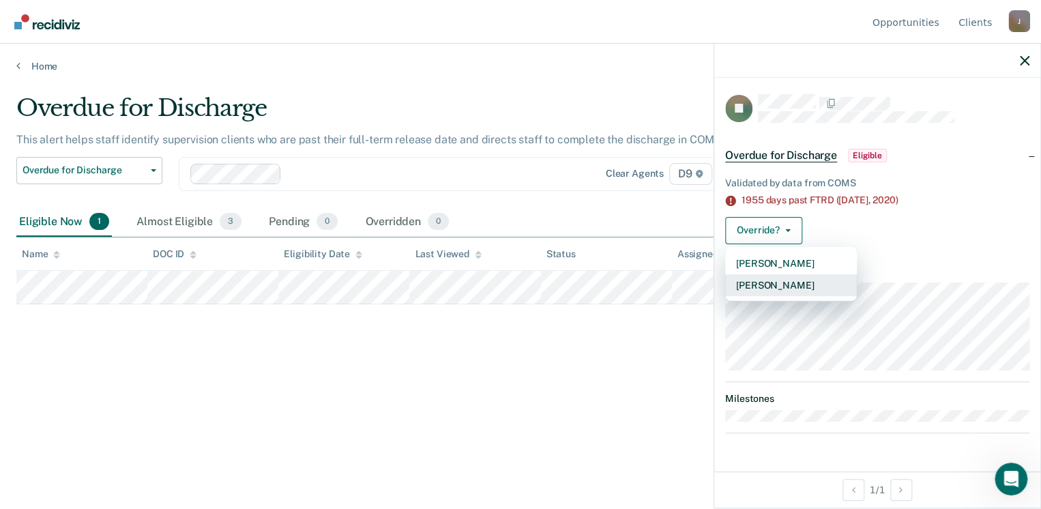
click at [792, 282] on button "[PERSON_NAME]" at bounding box center [791, 285] width 132 height 22
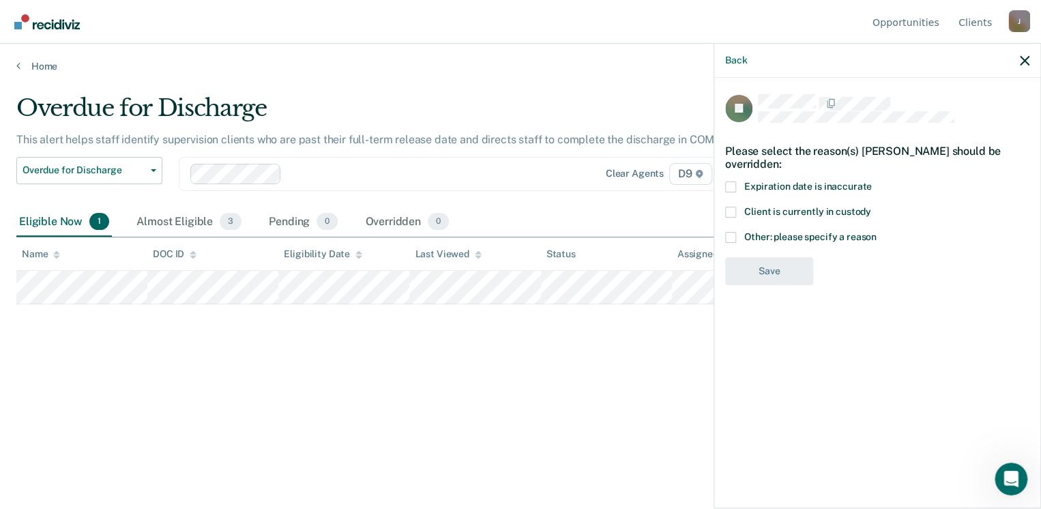
click at [731, 232] on span at bounding box center [730, 237] width 11 height 11
click at [876, 232] on input "Other: please specify a reason" at bounding box center [876, 232] width 0 height 0
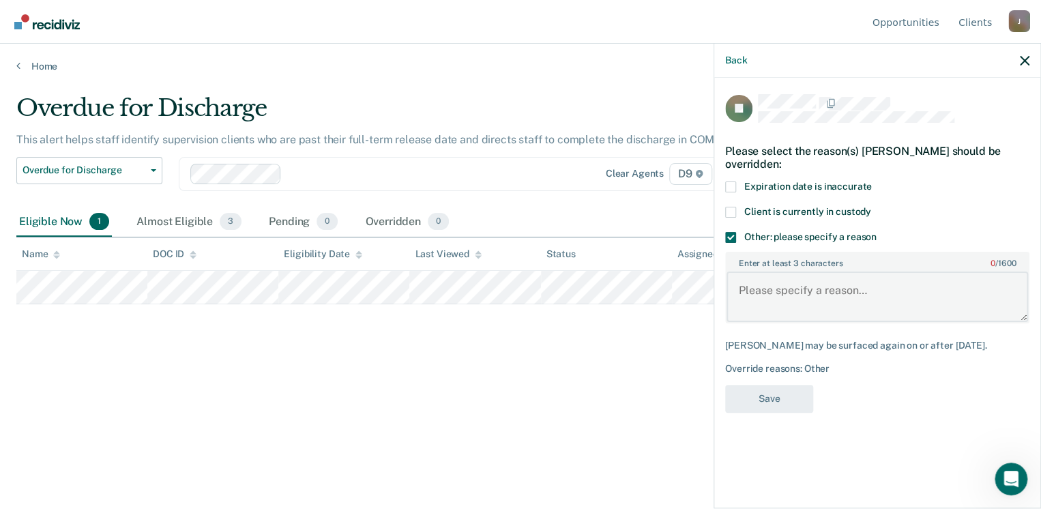
click at [770, 291] on textarea "Enter at least 3 characters 0 / 1600" at bounding box center [876, 296] width 301 height 50
type textarea "absconder"
click at [776, 385] on button "Save" at bounding box center [769, 399] width 88 height 28
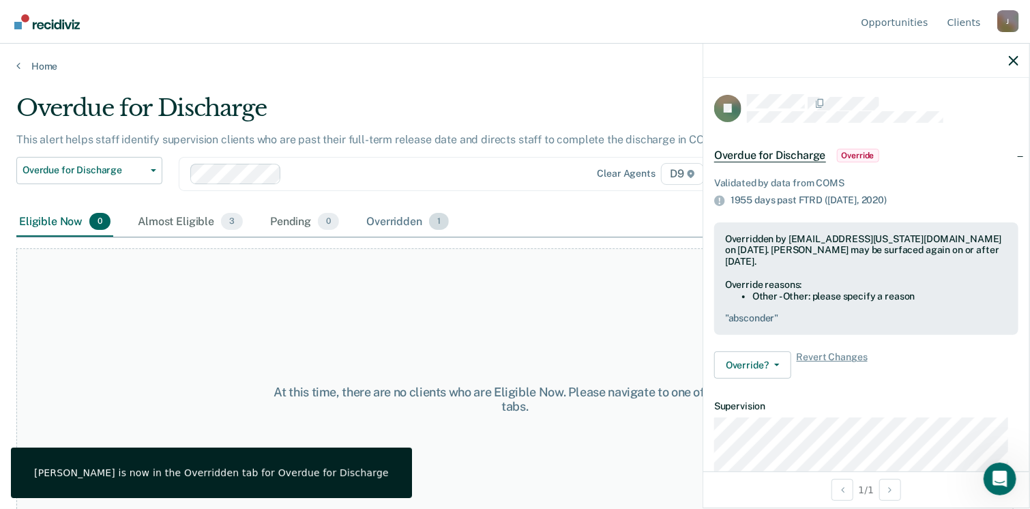
click at [380, 216] on div "Overridden 1" at bounding box center [407, 222] width 88 height 30
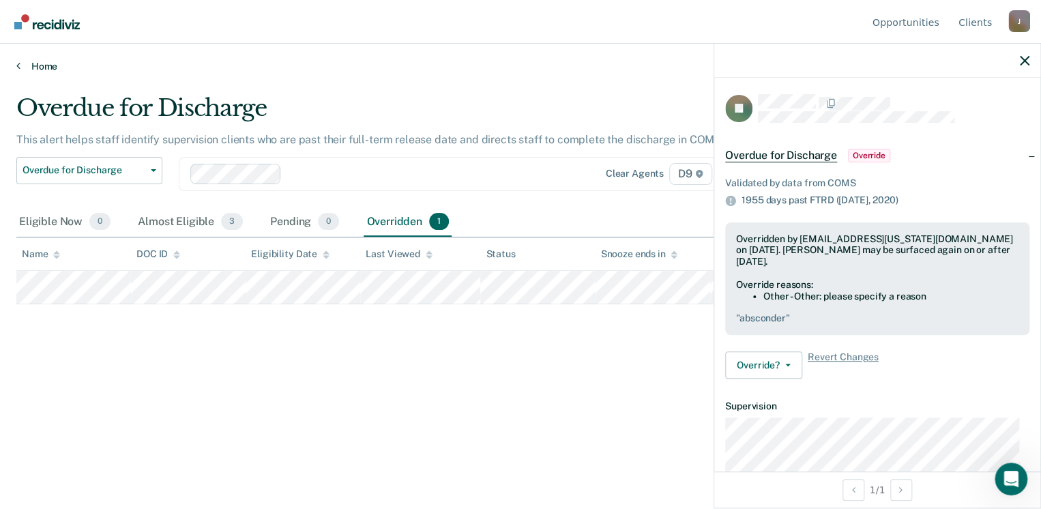
click at [34, 66] on link "Home" at bounding box center [520, 66] width 1008 height 12
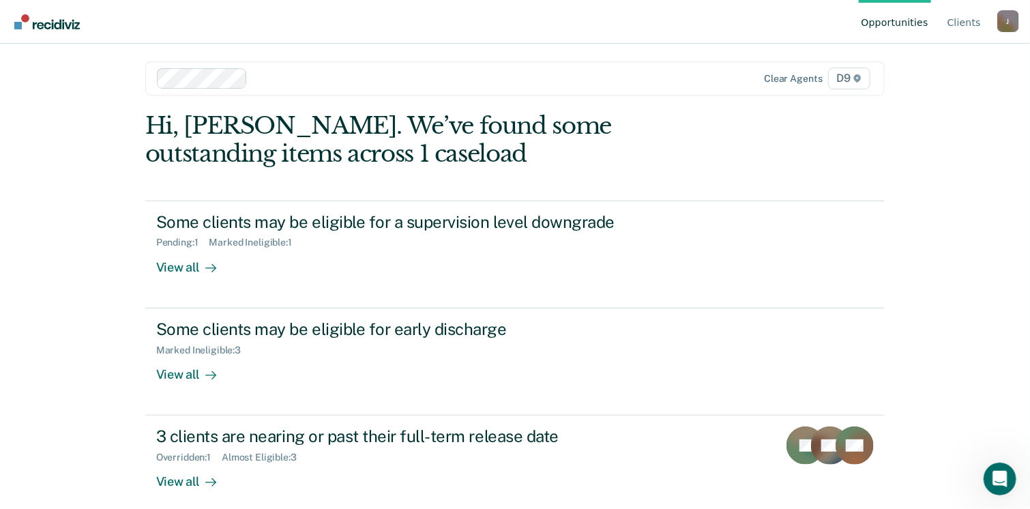
scroll to position [16, 0]
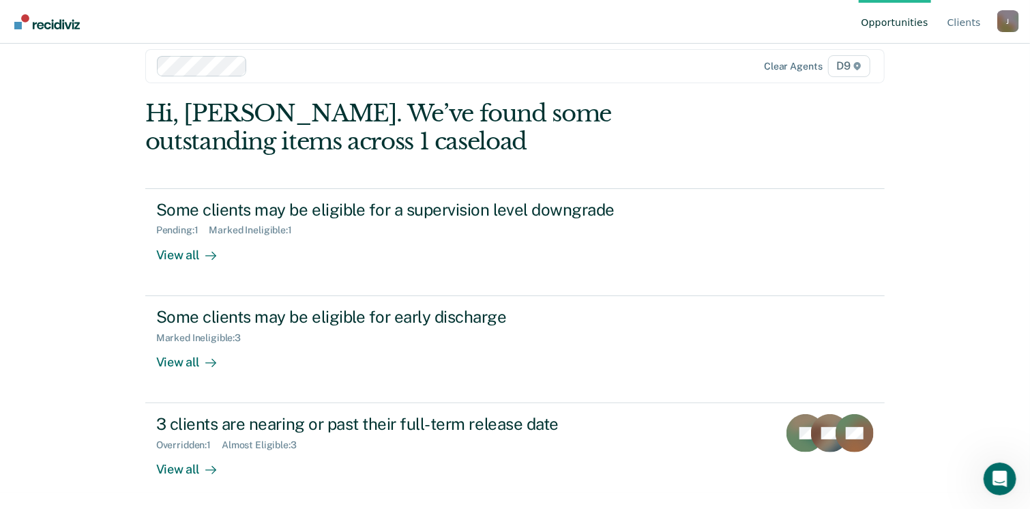
drag, startPoint x: 1035, startPoint y: 494, endPoint x: 6, endPoint y: 25, distance: 1130.8
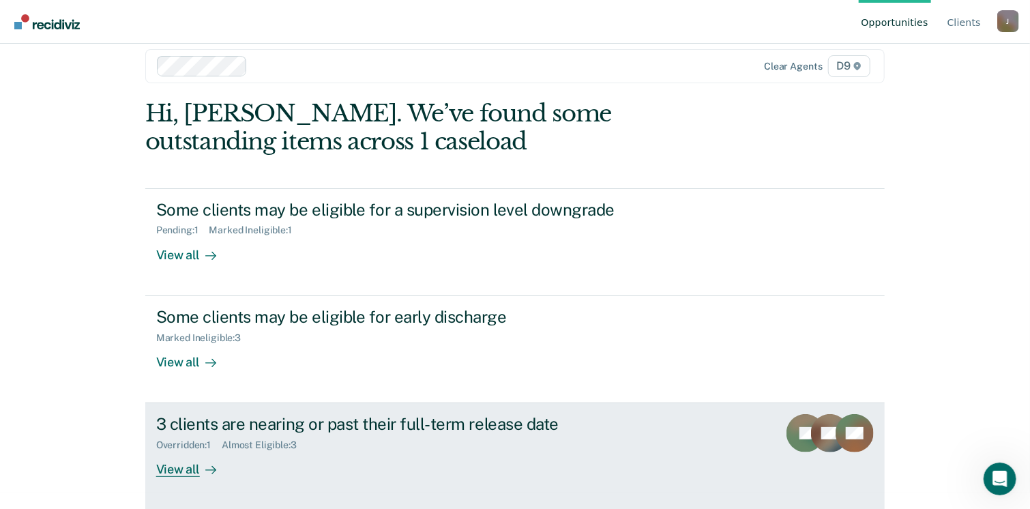
click at [183, 462] on div "View all" at bounding box center [194, 464] width 76 height 27
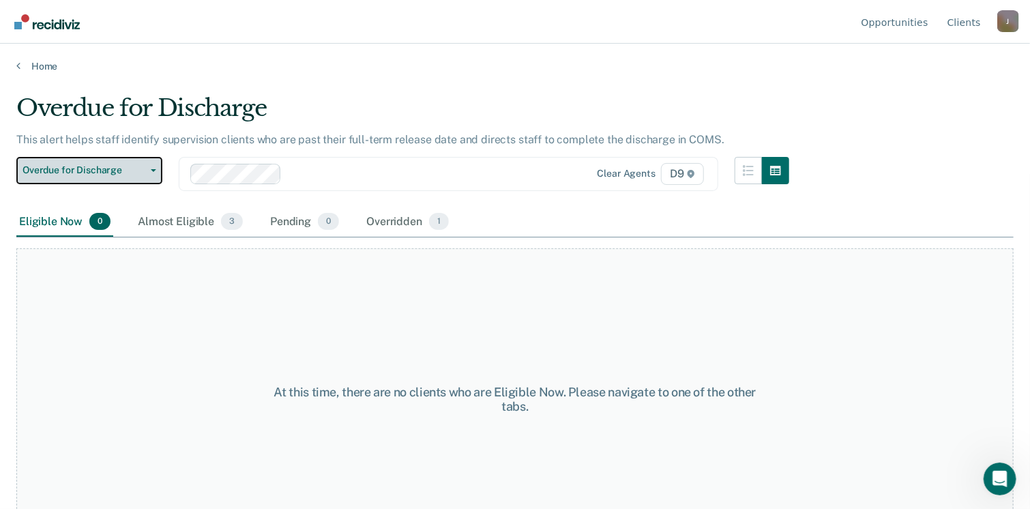
click at [145, 170] on span "button" at bounding box center [150, 170] width 11 height 3
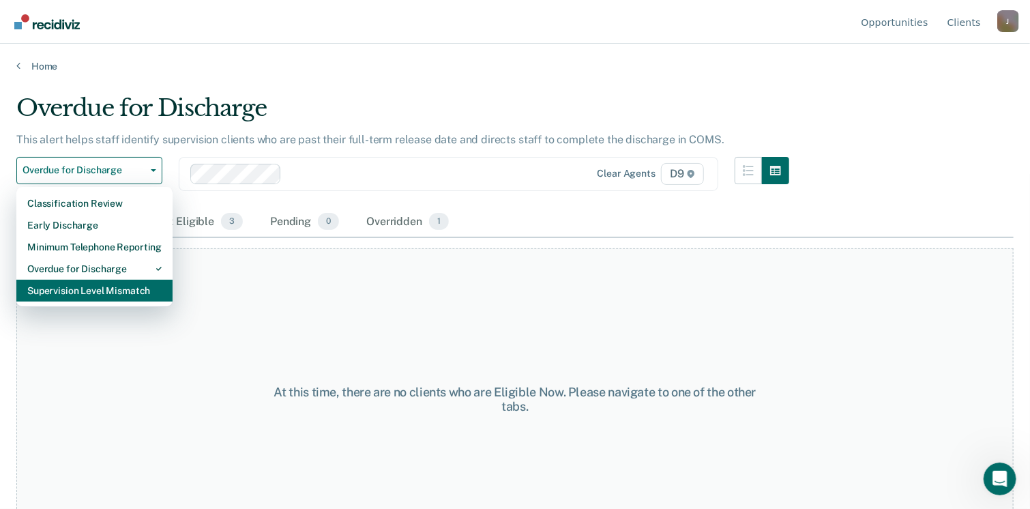
click at [117, 288] on div "Supervision Level Mismatch" at bounding box center [94, 291] width 134 height 22
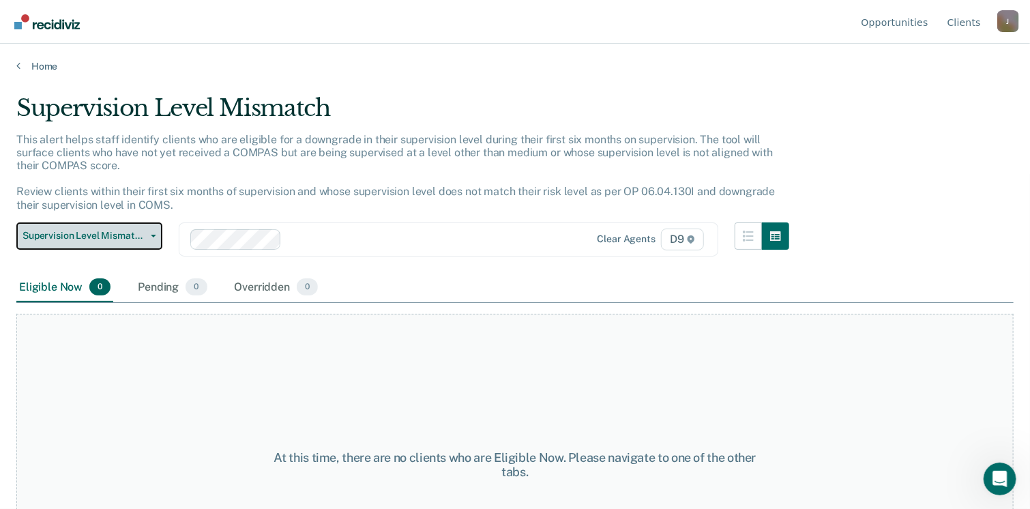
click at [152, 230] on button "Supervision Level Mismatch" at bounding box center [89, 235] width 146 height 27
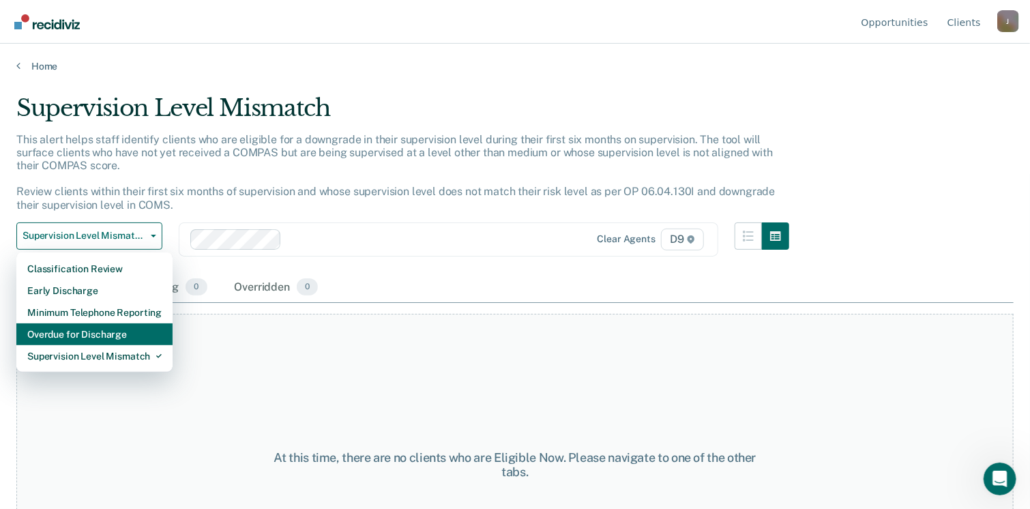
click at [125, 329] on div "Overdue for Discharge" at bounding box center [94, 334] width 134 height 22
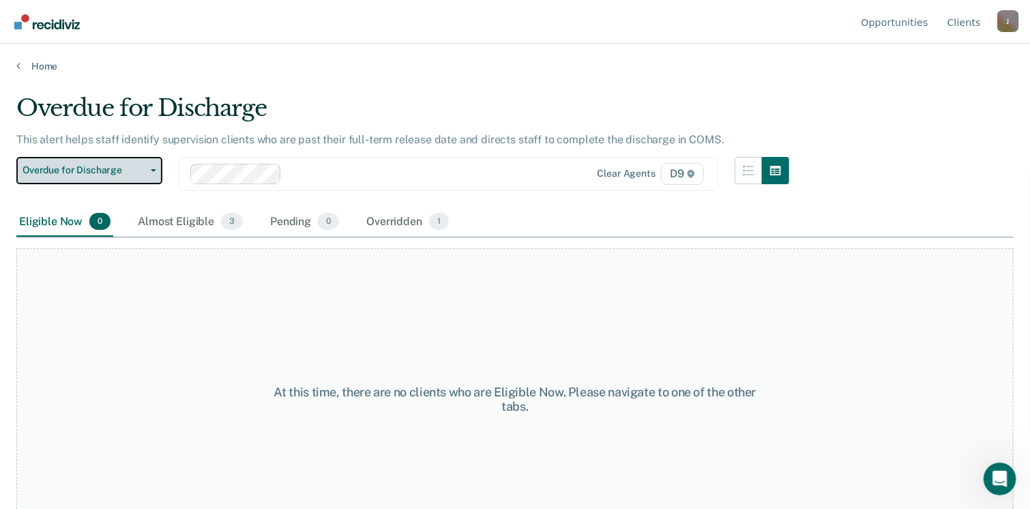
click at [147, 170] on span "button" at bounding box center [150, 170] width 11 height 3
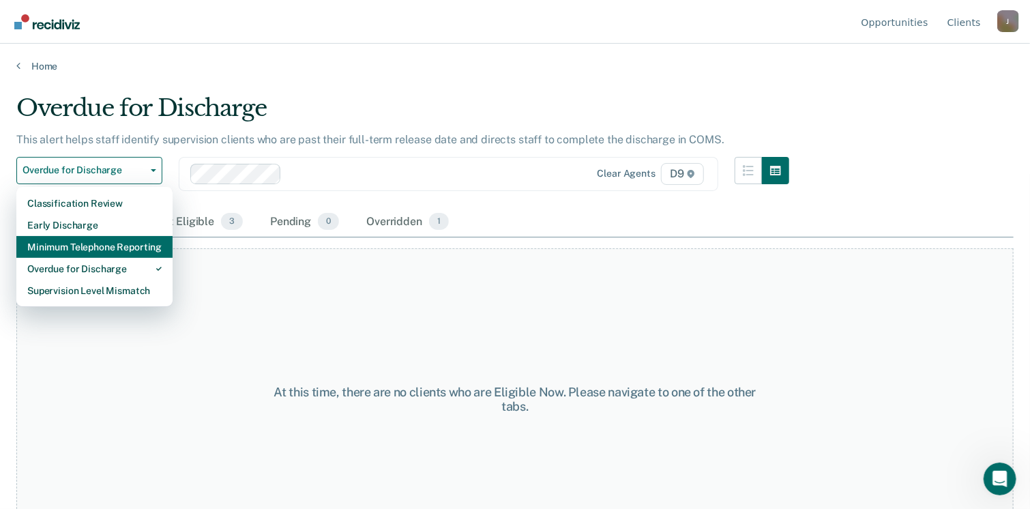
click at [130, 252] on div "Minimum Telephone Reporting" at bounding box center [94, 247] width 134 height 22
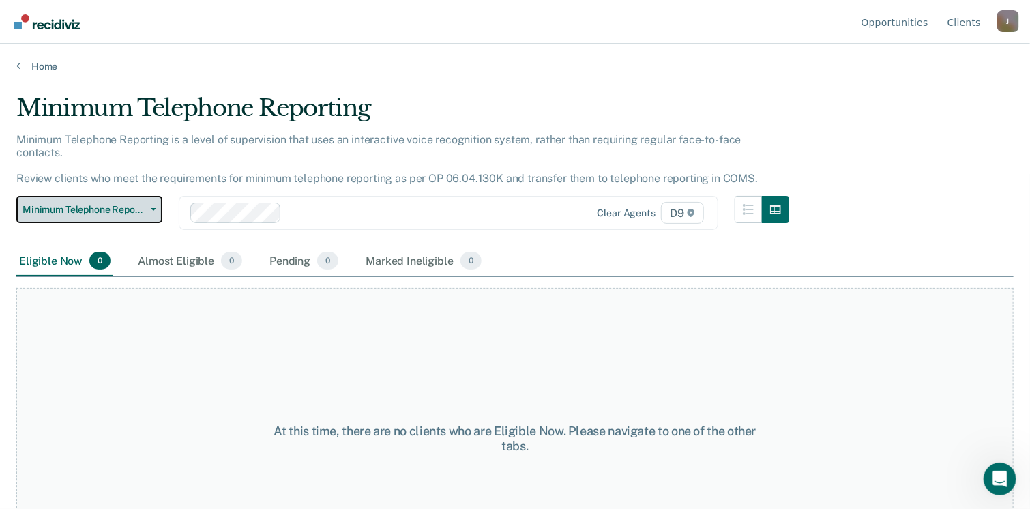
click at [155, 196] on button "Minimum Telephone Reporting" at bounding box center [89, 209] width 146 height 27
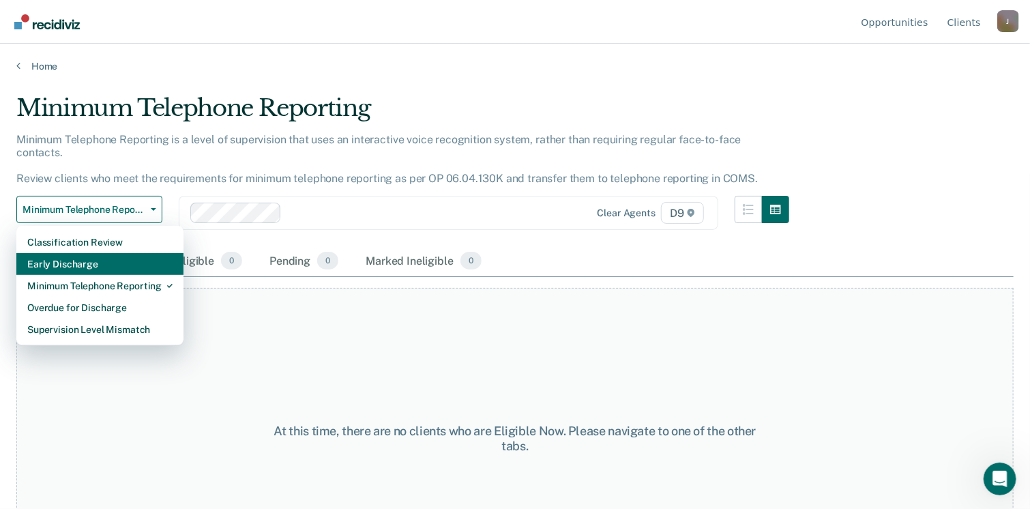
click at [134, 253] on div "Early Discharge" at bounding box center [99, 264] width 145 height 22
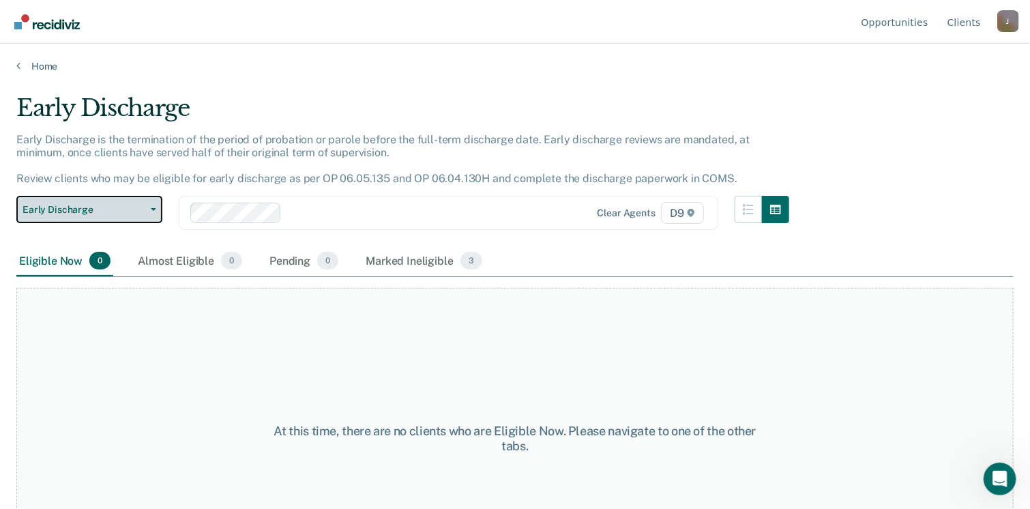
click at [158, 205] on button "Early Discharge" at bounding box center [89, 209] width 146 height 27
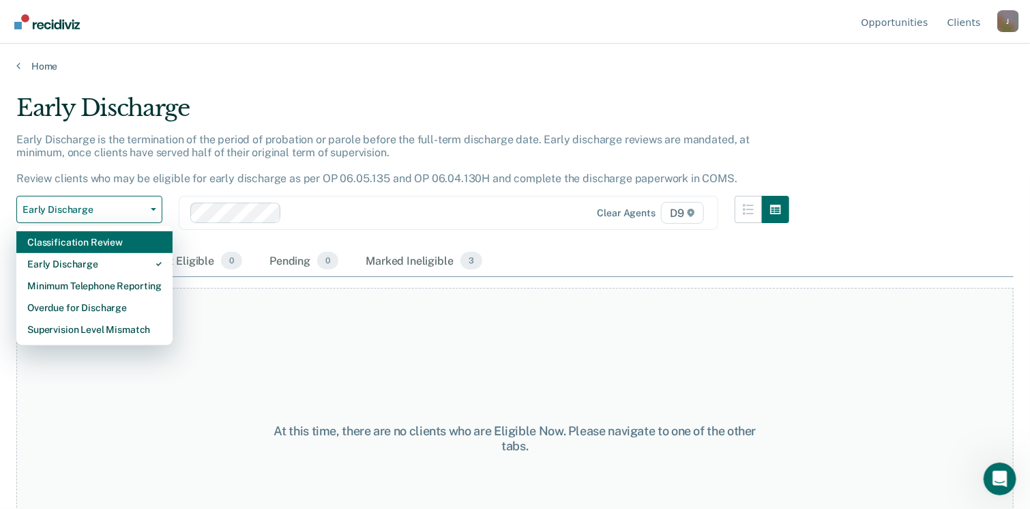
click at [140, 239] on div "Classification Review" at bounding box center [94, 242] width 134 height 22
